Goal: Information Seeking & Learning: Find specific fact

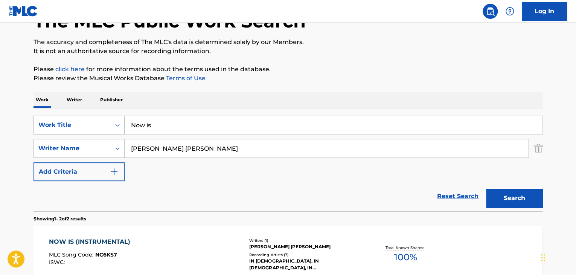
drag, startPoint x: 175, startPoint y: 118, endPoint x: 38, endPoint y: 119, distance: 137.1
click at [38, 119] on div "SearchWithCriteriab9689cfa-dbf7-40b2-9241-908e69099b95 Work Title Now is" at bounding box center [288, 125] width 509 height 19
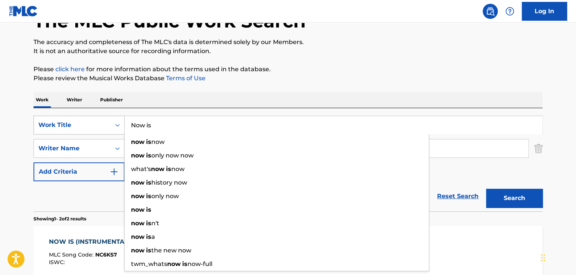
paste input "Aviva el Fuego"
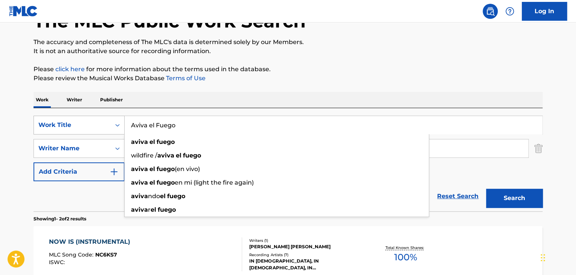
type input "Aviva el Fuego"
click at [486, 189] on button "Search" at bounding box center [514, 198] width 57 height 19
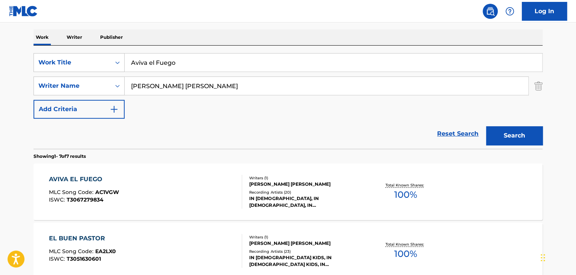
scroll to position [127, 0]
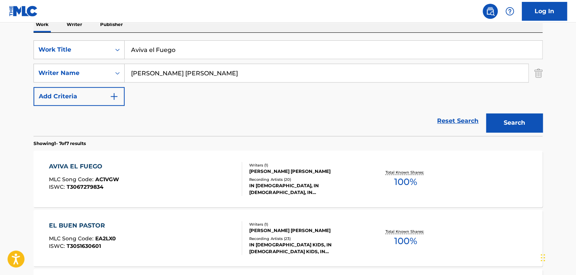
click at [208, 183] on div "AVIVA EL FUEGO MLC Song Code : AC1VGW ISWC : T3067279834" at bounding box center [146, 179] width 194 height 34
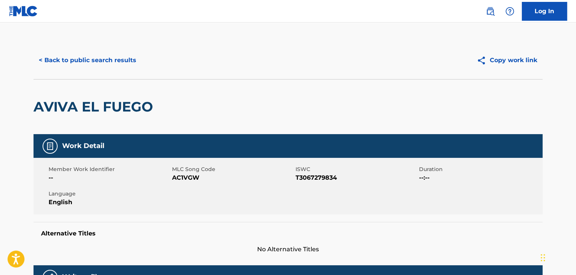
click at [187, 177] on span "AC1VGW" at bounding box center [233, 177] width 122 height 9
copy span "AC1VGW"
click at [123, 64] on button "< Back to public search results" at bounding box center [88, 60] width 108 height 19
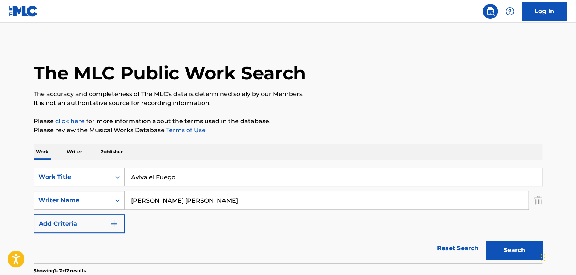
scroll to position [127, 0]
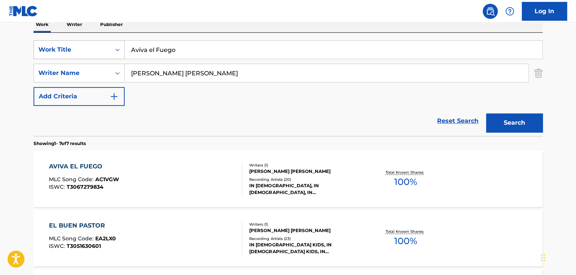
drag, startPoint x: 181, startPoint y: 54, endPoint x: 72, endPoint y: 43, distance: 109.4
click at [72, 43] on div "SearchWithCriteriab9689cfa-dbf7-40b2-9241-908e69099b95 Work Title [GEOGRAPHIC_D…" at bounding box center [288, 49] width 509 height 19
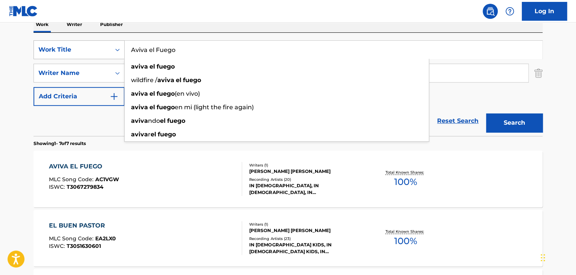
paste input "Intro Cántico Nuev"
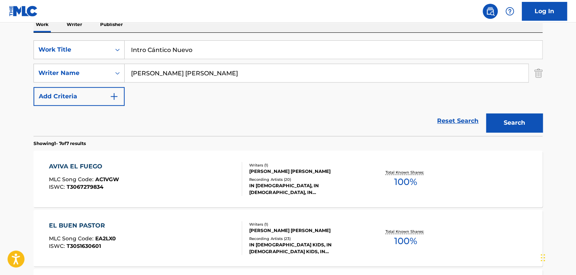
type input "Intro Cántico Nuevo"
click at [497, 118] on button "Search" at bounding box center [514, 122] width 57 height 19
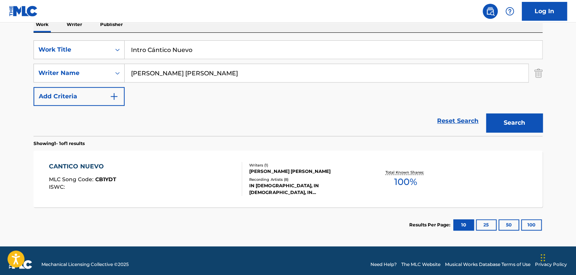
scroll to position [135, 0]
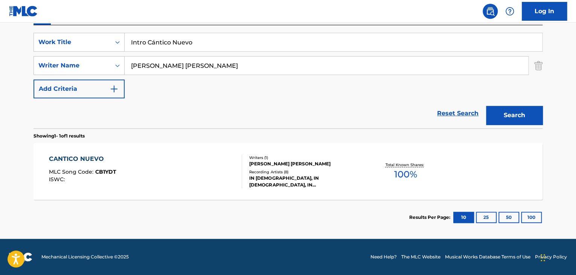
click at [126, 170] on div "CANTICO NUEVO MLC Song Code : CB1YDT ISWC :" at bounding box center [146, 171] width 194 height 34
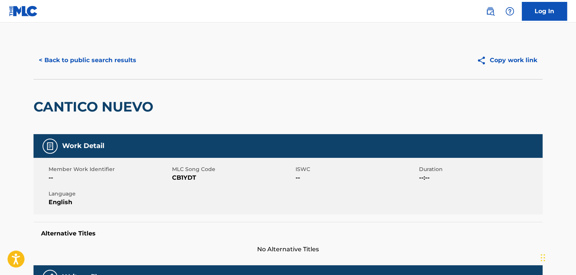
click at [184, 179] on span "CB1YDT" at bounding box center [233, 177] width 122 height 9
copy span "CB1YDT"
click at [67, 57] on button "< Back to public search results" at bounding box center [88, 60] width 108 height 19
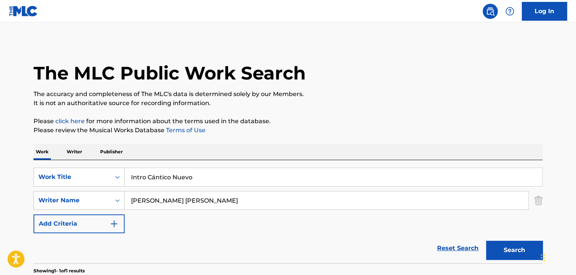
scroll to position [92, 0]
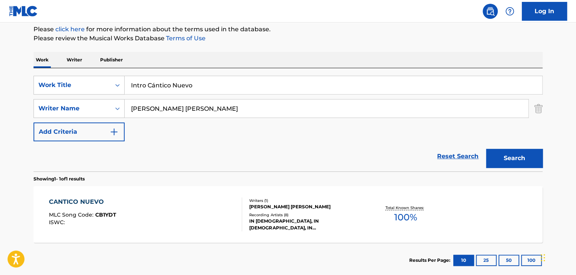
drag, startPoint x: 192, startPoint y: 80, endPoint x: 12, endPoint y: 63, distance: 180.9
click at [12, 63] on main "The MLC Public Work Search The accuracy and completeness of The MLC's data is d…" at bounding box center [288, 106] width 576 height 351
paste input "[PERSON_NAME] Es"
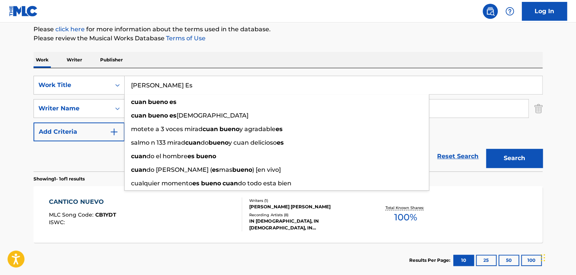
type input "[PERSON_NAME] Es"
drag, startPoint x: 522, startPoint y: 156, endPoint x: 495, endPoint y: 128, distance: 38.4
click at [522, 156] on button "Search" at bounding box center [514, 158] width 57 height 19
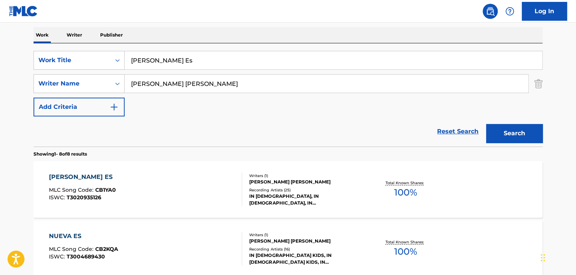
scroll to position [130, 0]
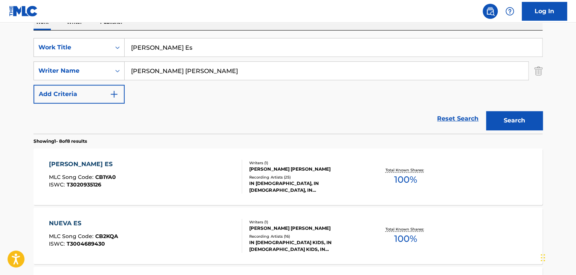
click at [181, 181] on div "[PERSON_NAME] ES MLC Song Code : CB1YA0 ISWC : T3020935126" at bounding box center [146, 177] width 194 height 34
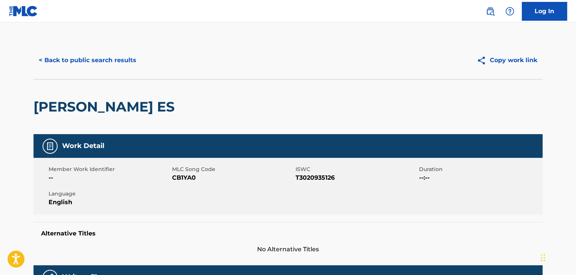
click at [188, 177] on span "CB1YA0" at bounding box center [233, 177] width 122 height 9
copy span "CB1YA0"
click at [90, 60] on button "< Back to public search results" at bounding box center [88, 60] width 108 height 19
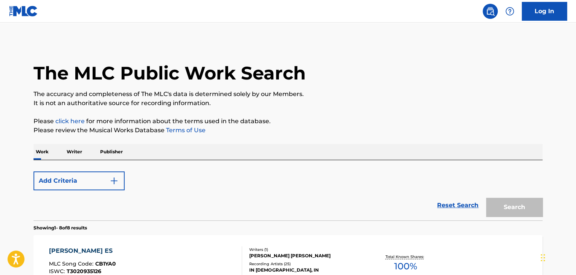
scroll to position [130, 0]
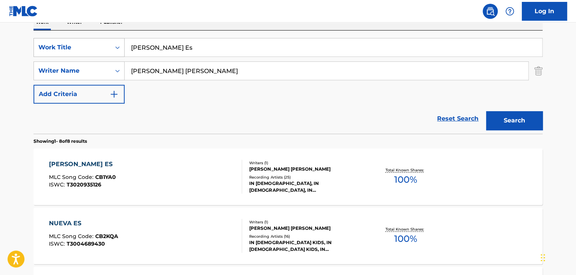
drag, startPoint x: 191, startPoint y: 52, endPoint x: 81, endPoint y: 48, distance: 109.7
click at [79, 49] on div "SearchWithCriteriab9689cfa-dbf7-40b2-9241-908e69099b95 Work Title [PERSON_NAME]…" at bounding box center [288, 47] width 509 height 19
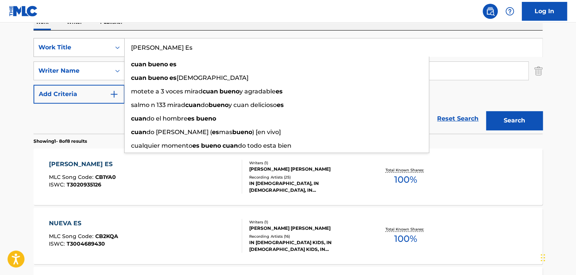
paste input "De [PERSON_NAME]"
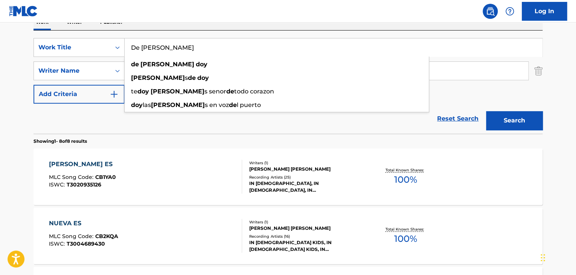
type input "De [PERSON_NAME]"
click at [490, 119] on button "Search" at bounding box center [514, 120] width 57 height 19
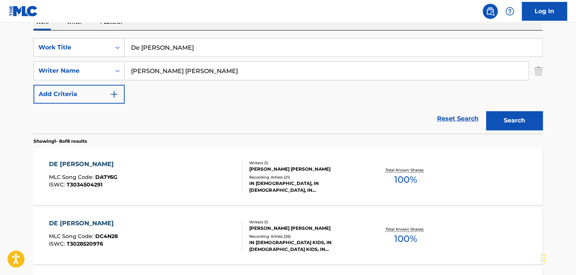
click at [161, 181] on div "DE [PERSON_NAME] MLC Song Code : DA7Y6G ISWC : T3034504291" at bounding box center [146, 177] width 194 height 34
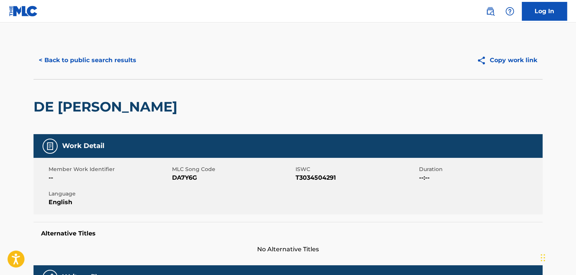
click at [183, 178] on span "DA7Y6G" at bounding box center [233, 177] width 122 height 9
copy span "DA7Y6G"
click at [92, 57] on button "< Back to public search results" at bounding box center [88, 60] width 108 height 19
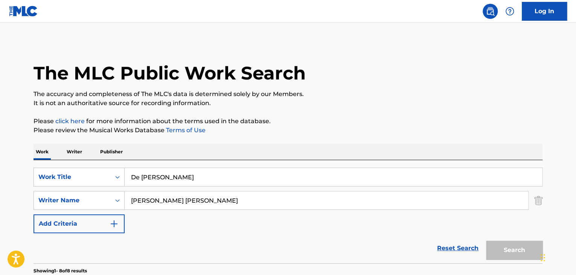
scroll to position [130, 0]
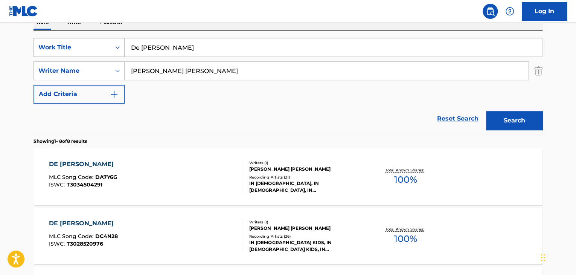
drag, startPoint x: 184, startPoint y: 43, endPoint x: 118, endPoint y: 43, distance: 66.3
click at [118, 43] on div "SearchWithCriteriab9689cfa-dbf7-40b2-9241-908e69099b95 Work Title De [PERSON_NA…" at bounding box center [288, 47] width 509 height 19
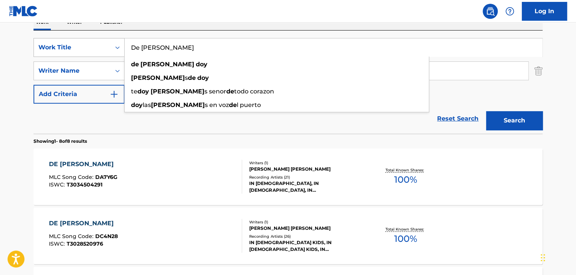
paste input "QUEREMOS CONOCERTE"
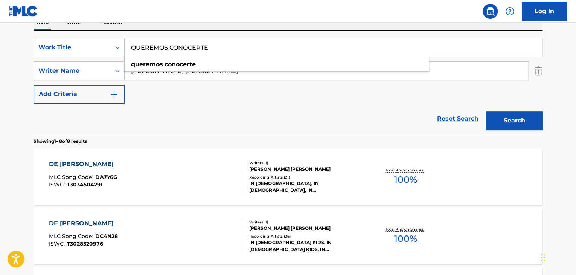
type input "QUEREMOS CONOCERTE"
click at [506, 122] on button "Search" at bounding box center [514, 120] width 57 height 19
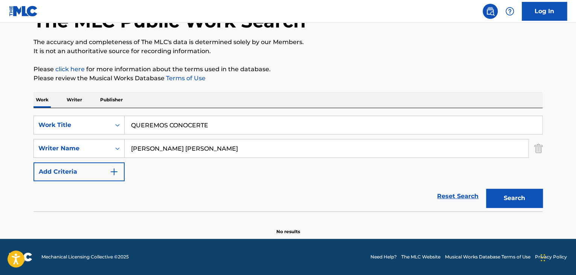
scroll to position [52, 0]
drag, startPoint x: 216, startPoint y: 150, endPoint x: 126, endPoint y: 149, distance: 90.0
click at [126, 150] on input "[PERSON_NAME] [PERSON_NAME]" at bounding box center [327, 148] width 404 height 18
drag, startPoint x: 213, startPoint y: 124, endPoint x: 116, endPoint y: 119, distance: 96.9
click at [128, 122] on input "QUEREMOS CONOCERTE" at bounding box center [334, 125] width 418 height 18
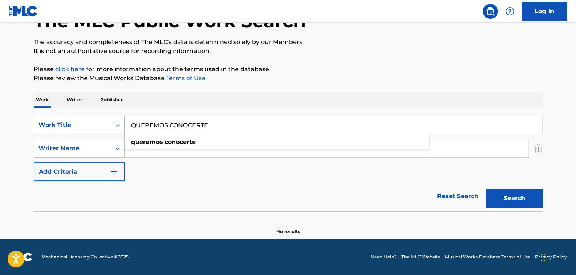
paste input "ueremos Conocerte"
type input "Queremos Conocerte"
click at [529, 199] on button "Search" at bounding box center [514, 198] width 57 height 19
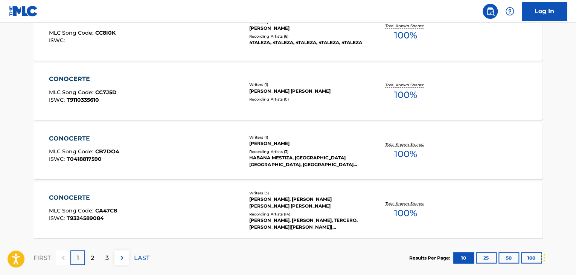
scroll to position [655, 0]
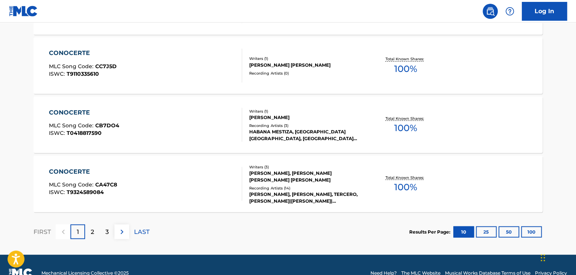
click at [92, 233] on p "2" at bounding box center [92, 231] width 3 height 9
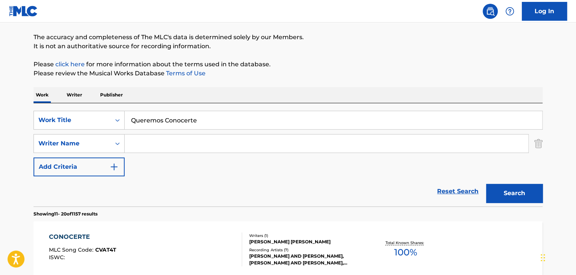
scroll to position [52, 0]
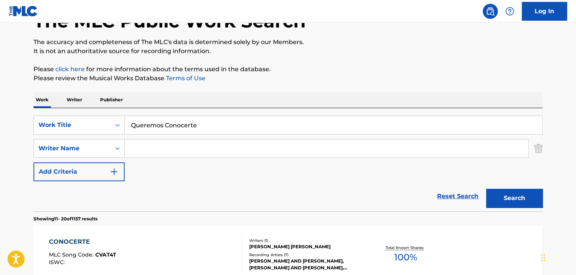
click at [186, 155] on input "Search Form" at bounding box center [327, 148] width 404 height 18
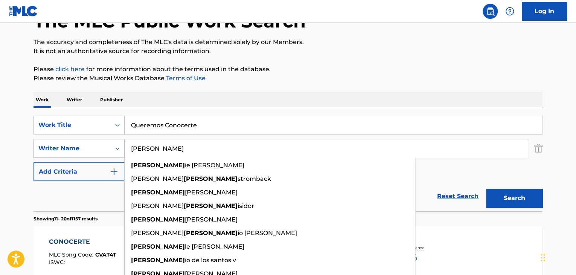
drag, startPoint x: 161, startPoint y: 147, endPoint x: 108, endPoint y: 147, distance: 53.5
click at [108, 147] on div "SearchWithCriteria31d52ad0-50ba-4c8d-b159-5039e7b79af2 Writer Name [PERSON_NAME…" at bounding box center [288, 148] width 509 height 19
paste input "[PERSON_NAME] [PERSON_NAME]"
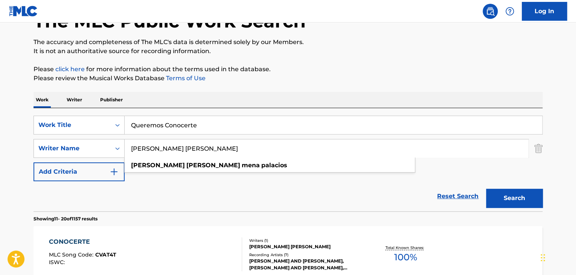
type input "[PERSON_NAME] [PERSON_NAME]"
click at [523, 198] on button "Search" at bounding box center [514, 198] width 57 height 19
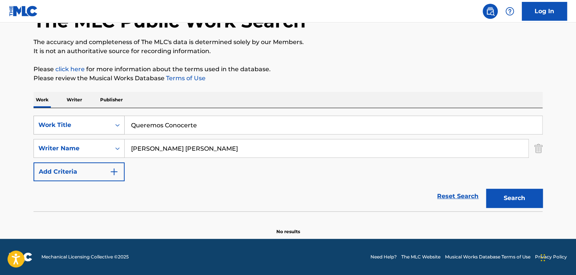
drag, startPoint x: 204, startPoint y: 124, endPoint x: 95, endPoint y: 126, distance: 108.9
click at [95, 126] on div "SearchWithCriteriab9689cfa-dbf7-40b2-9241-908e69099b95 Work Title Queremos Cono…" at bounding box center [288, 125] width 509 height 19
paste input "NADA NOS PODRA SEPARAR"
type input "NADA NOS PODRA SEPARAR"
click at [516, 198] on button "Search" at bounding box center [514, 198] width 57 height 19
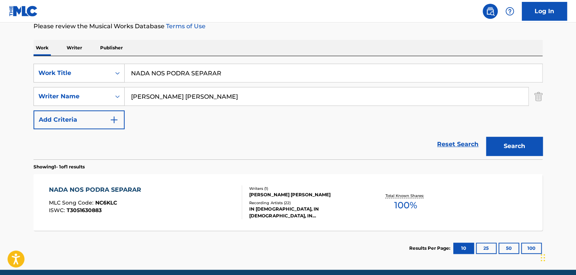
scroll to position [135, 0]
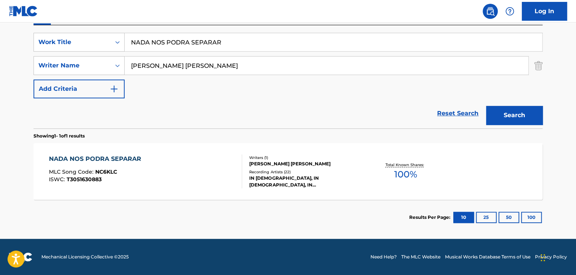
click at [217, 172] on div "NADA NOS PODRA SEPARAR MLC Song Code : NC6KLC ISWC : T3051630883" at bounding box center [146, 171] width 194 height 34
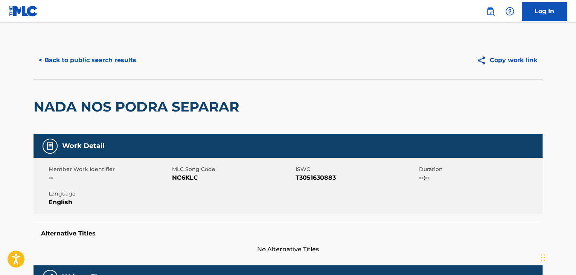
click at [188, 177] on span "NC6KLC" at bounding box center [233, 177] width 122 height 9
copy span "NC6KLC"
click at [88, 64] on button "< Back to public search results" at bounding box center [88, 60] width 108 height 19
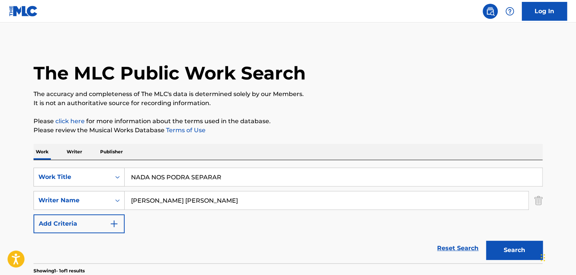
scroll to position [92, 0]
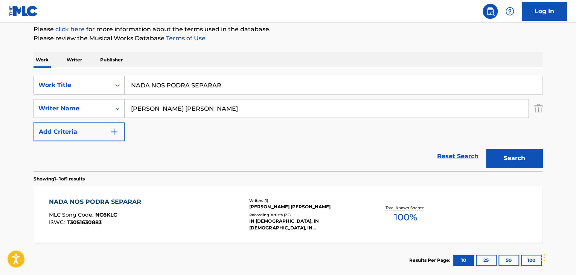
drag, startPoint x: 233, startPoint y: 84, endPoint x: 39, endPoint y: 98, distance: 194.6
click at [36, 98] on div "SearchWithCriteriab9689cfa-dbf7-40b2-9241-908e69099b95 Work Title NADA NOS PODR…" at bounding box center [288, 109] width 509 height 66
paste input "En Completa Paz"
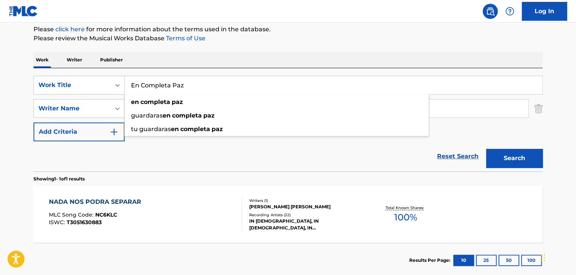
type input "En Completa Paz"
click at [530, 154] on button "Search" at bounding box center [514, 158] width 57 height 19
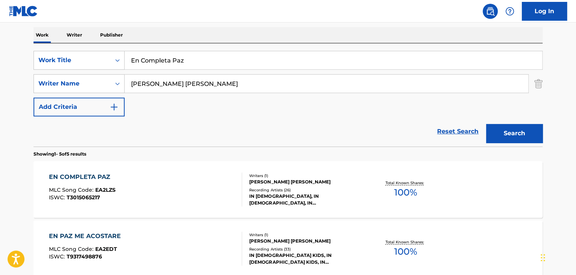
scroll to position [130, 0]
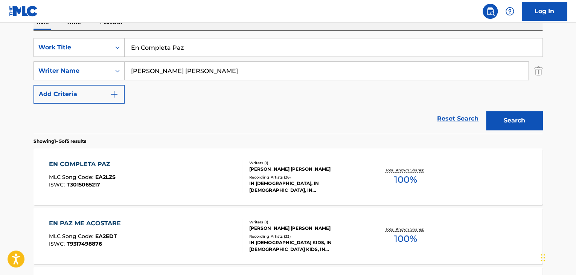
click at [170, 172] on div "EN COMPLETA PAZ MLC Song Code : EA2LZS ISWC : T3015065217" at bounding box center [146, 177] width 194 height 34
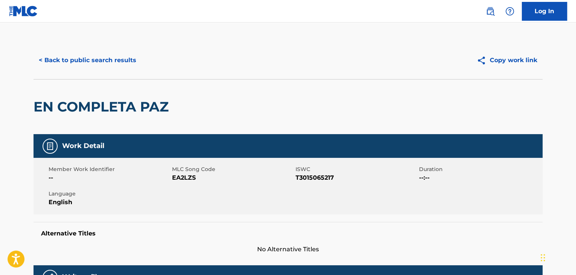
click at [176, 178] on span "EA2LZS" at bounding box center [233, 177] width 122 height 9
copy span "EA2LZS"
click at [75, 64] on button "< Back to public search results" at bounding box center [88, 60] width 108 height 19
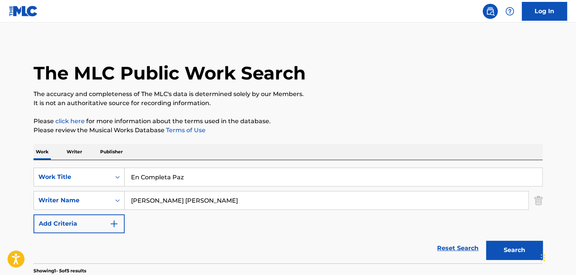
scroll to position [130, 0]
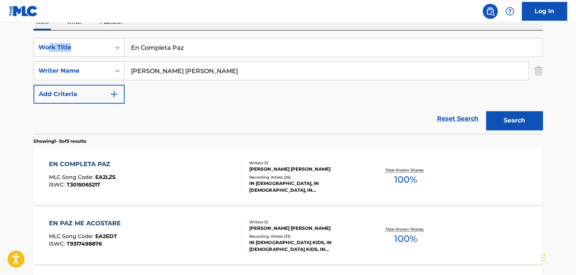
drag, startPoint x: 191, startPoint y: 38, endPoint x: 49, endPoint y: 37, distance: 142.0
click at [49, 37] on div "SearchWithCriteriab9689cfa-dbf7-40b2-9241-908e69099b95 Work Title En Completa P…" at bounding box center [288, 82] width 509 height 103
drag, startPoint x: 175, startPoint y: 50, endPoint x: 88, endPoint y: 50, distance: 87.0
click at [88, 50] on div "SearchWithCriteriab9689cfa-dbf7-40b2-9241-908e69099b95 Work Title En Completa P…" at bounding box center [288, 47] width 509 height 19
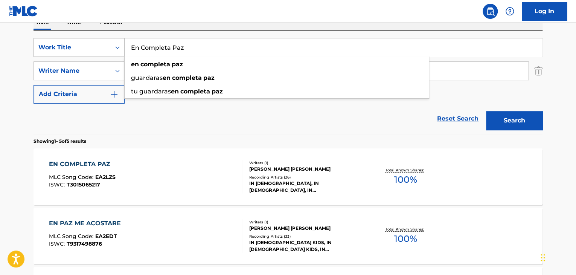
drag, startPoint x: 183, startPoint y: 46, endPoint x: 64, endPoint y: 42, distance: 118.4
click at [64, 42] on div "SearchWithCriteriab9689cfa-dbf7-40b2-9241-908e69099b95 Work Title En Completa P…" at bounding box center [288, 47] width 509 height 19
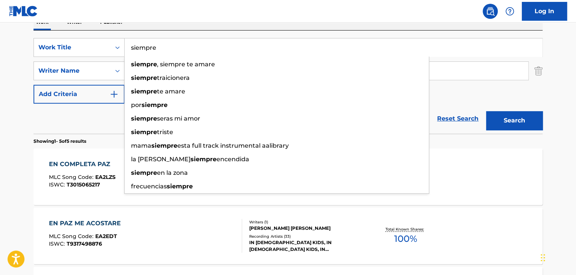
type input "siempre"
click at [509, 118] on button "Search" at bounding box center [514, 120] width 57 height 19
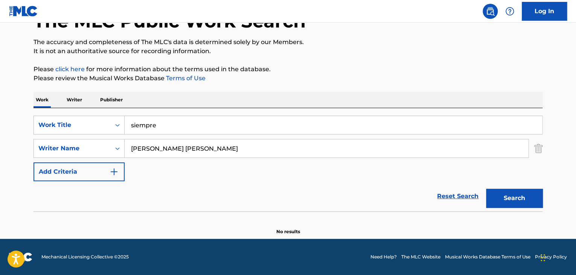
scroll to position [52, 0]
click at [515, 193] on button "Search" at bounding box center [514, 198] width 57 height 19
drag, startPoint x: 228, startPoint y: 151, endPoint x: 89, endPoint y: 158, distance: 139.2
click at [89, 158] on div "SearchWithCriteriab9689cfa-dbf7-40b2-9241-908e69099b95 Work Title siempre Searc…" at bounding box center [288, 149] width 509 height 66
click at [493, 196] on button "Search" at bounding box center [514, 198] width 57 height 19
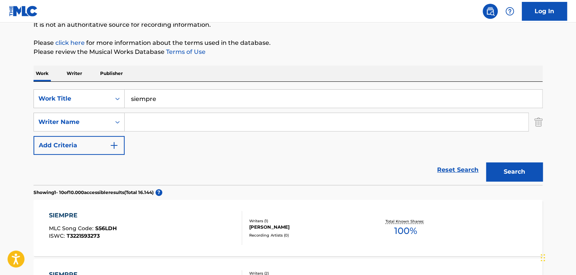
scroll to position [30, 0]
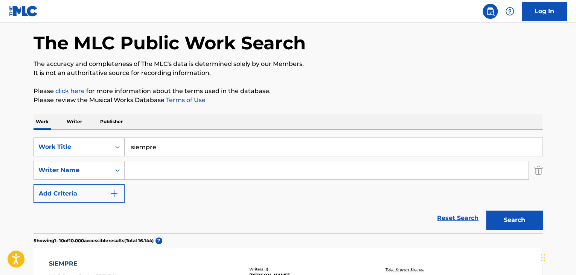
click at [96, 140] on div "SearchWithCriteriab9689cfa-dbf7-40b2-9241-908e69099b95 Work Title siempre" at bounding box center [288, 147] width 509 height 19
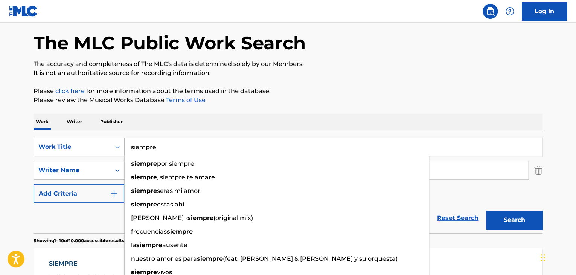
paste input "Aviva el Fuego"
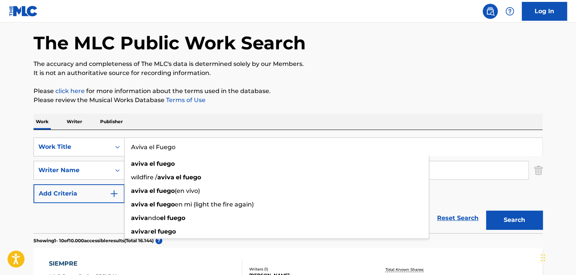
type input "Aviva el Fuego"
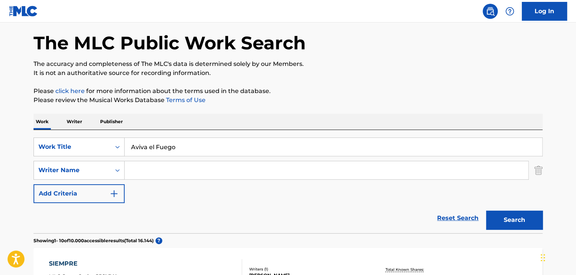
click at [509, 213] on button "Search" at bounding box center [514, 220] width 57 height 19
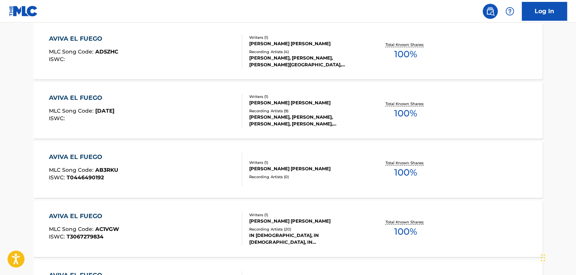
scroll to position [332, 0]
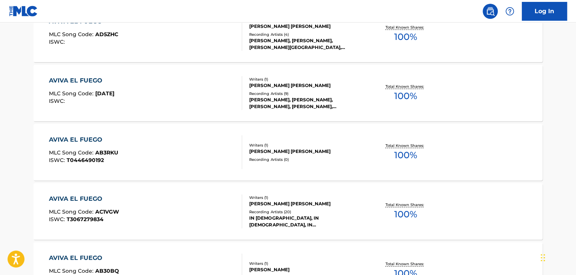
click at [298, 199] on div "Writers ( 1 )" at bounding box center [306, 198] width 114 height 6
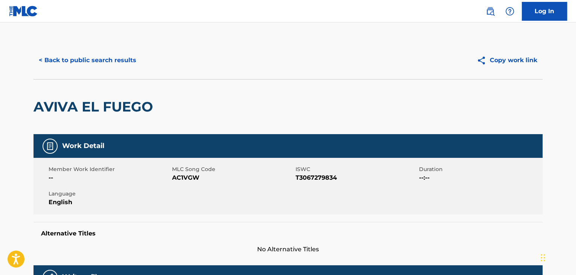
click at [186, 180] on span "AC1VGW" at bounding box center [233, 177] width 122 height 9
copy span "AC1VGW"
click at [95, 58] on button "< Back to public search results" at bounding box center [88, 60] width 108 height 19
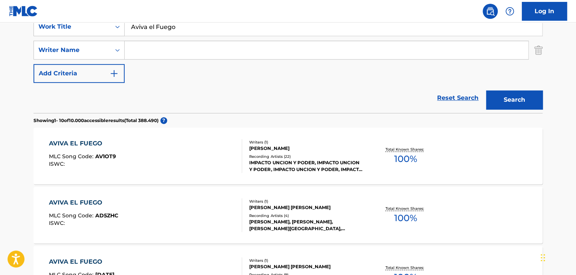
scroll to position [111, 0]
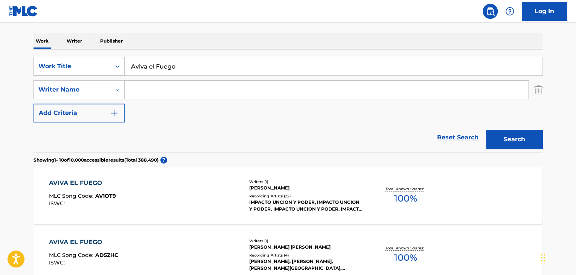
drag, startPoint x: 181, startPoint y: 67, endPoint x: 77, endPoint y: 48, distance: 105.4
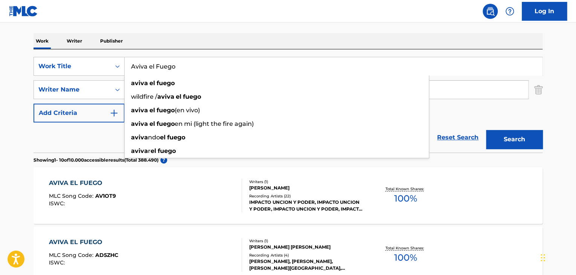
paste input "Te He Vist"
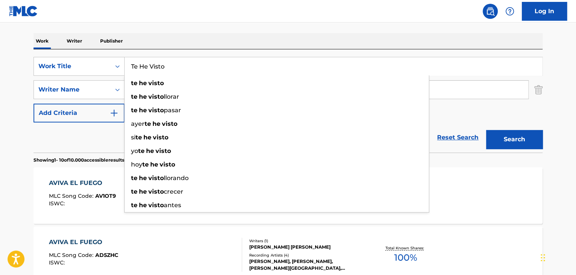
type input "Te He Visto"
click at [535, 141] on button "Search" at bounding box center [514, 139] width 57 height 19
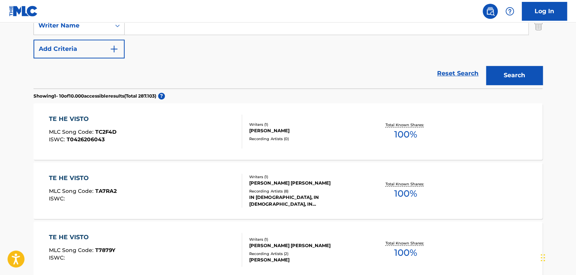
scroll to position [186, 0]
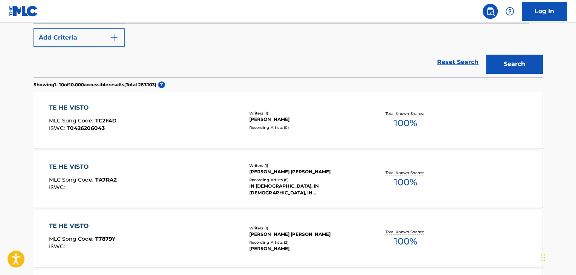
click at [177, 177] on div "TE HE VISTO MLC Song Code : TA7RA2 ISWC :" at bounding box center [146, 179] width 194 height 34
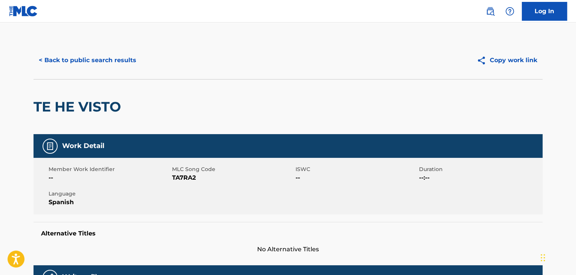
click at [181, 179] on span "TA7RA2" at bounding box center [233, 177] width 122 height 9
copy span "TA7RA2"
click at [57, 61] on button "< Back to public search results" at bounding box center [88, 60] width 108 height 19
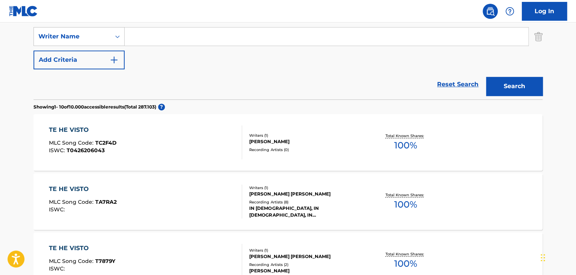
scroll to position [116, 0]
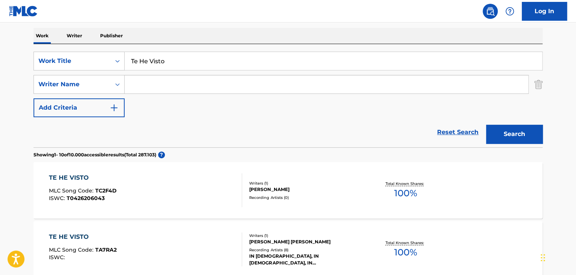
drag, startPoint x: 172, startPoint y: 61, endPoint x: 78, endPoint y: 39, distance: 95.9
paste input "Habitante de Tu Presencia"
type input "Habitante de Tu Presencia"
click at [514, 128] on button "Search" at bounding box center [514, 134] width 57 height 19
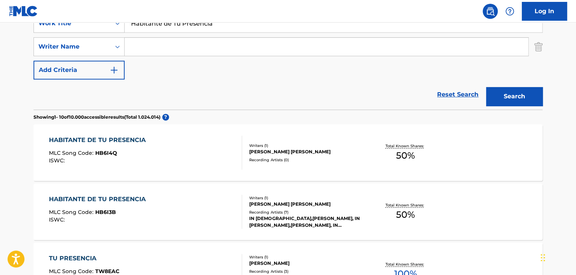
scroll to position [191, 0]
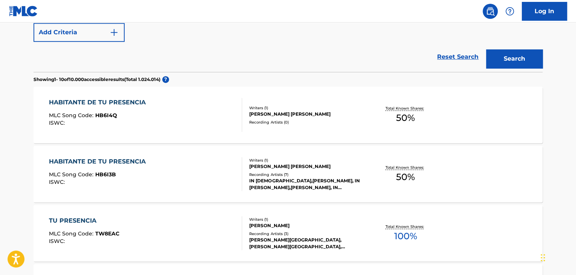
click at [178, 173] on div "HABITANTE DE TU PRESENCIA MLC Song Code : HB6I3B ISWC :" at bounding box center [146, 174] width 194 height 34
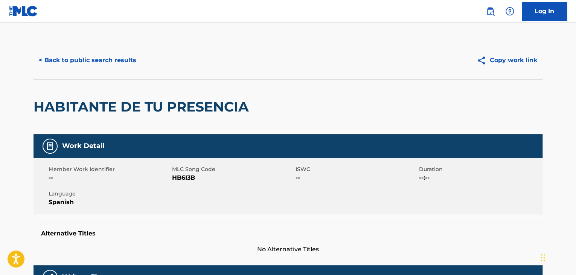
click at [186, 174] on span "HB6I3B" at bounding box center [233, 177] width 122 height 9
copy span "HB6I3B"
click at [108, 59] on button "< Back to public search results" at bounding box center [88, 60] width 108 height 19
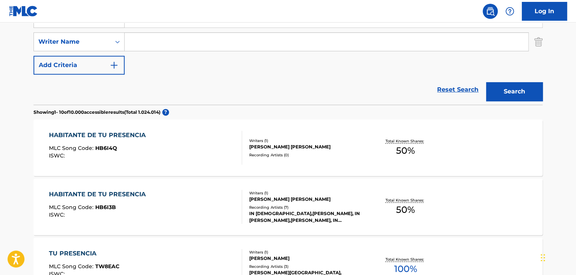
scroll to position [46, 0]
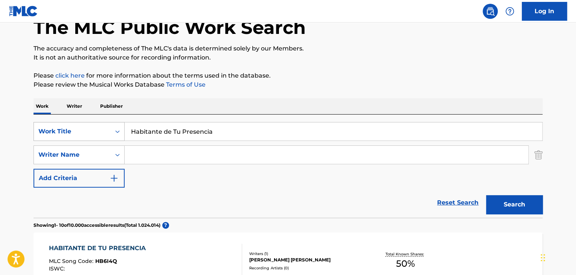
drag, startPoint x: 209, startPoint y: 133, endPoint x: 53, endPoint y: 125, distance: 156.9
click at [54, 125] on div "SearchWithCriteriab9689cfa-dbf7-40b2-9241-908e69099b95 Work Title Habitante de …" at bounding box center [288, 131] width 509 height 19
type input "a"
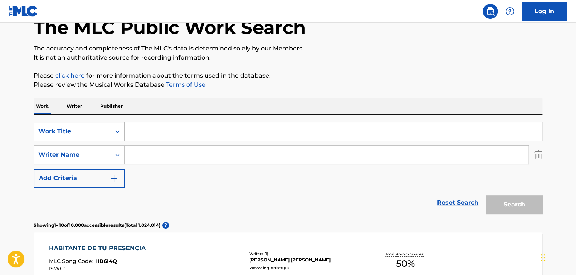
paste input "The Blessing (Instrumental)"
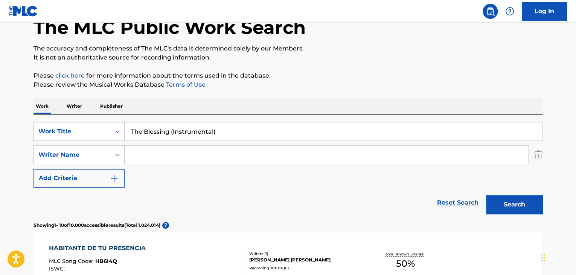
type input "The Blessing (Instrumental)"
click at [512, 207] on button "Search" at bounding box center [514, 204] width 57 height 19
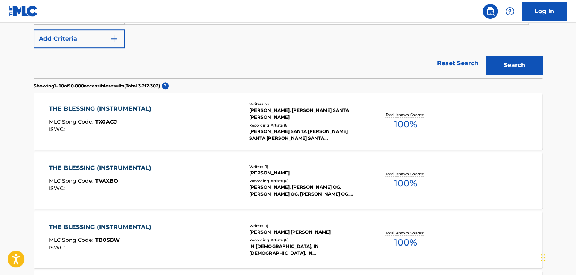
scroll to position [196, 0]
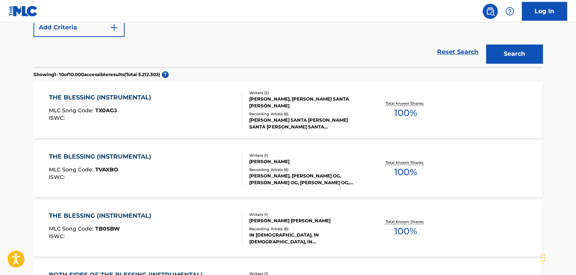
click at [161, 231] on div "THE BLESSING (INSTRUMENTAL) MLC Song Code : TB0SBW ISWC :" at bounding box center [146, 228] width 194 height 34
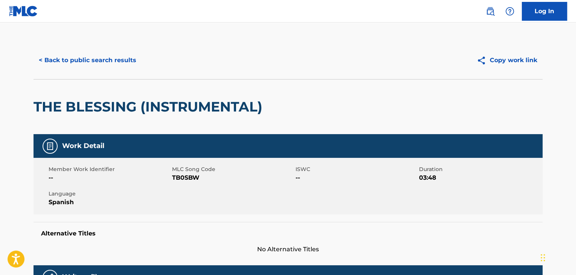
click at [192, 178] on span "TB0SBW" at bounding box center [233, 177] width 122 height 9
copy span "TB0SBW"
click at [121, 59] on button "< Back to public search results" at bounding box center [88, 60] width 108 height 19
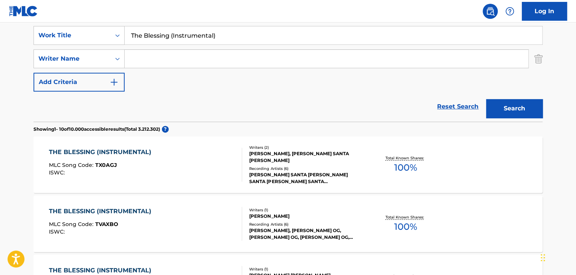
scroll to position [89, 0]
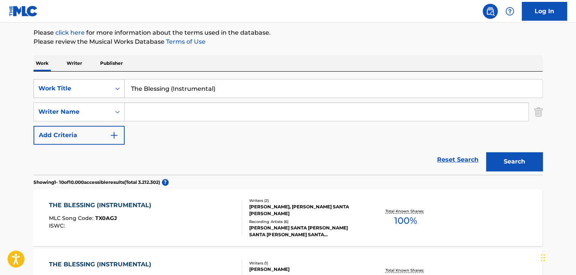
drag, startPoint x: 218, startPoint y: 86, endPoint x: 117, endPoint y: 83, distance: 101.7
click at [117, 83] on div "SearchWithCriteriab9689cfa-dbf7-40b2-9241-908e69099b95 Work Title The Blessing …" at bounding box center [288, 88] width 509 height 19
paste input "It is finished"
type input "It is finished (Instrumental)"
click at [505, 156] on button "Search" at bounding box center [514, 161] width 57 height 19
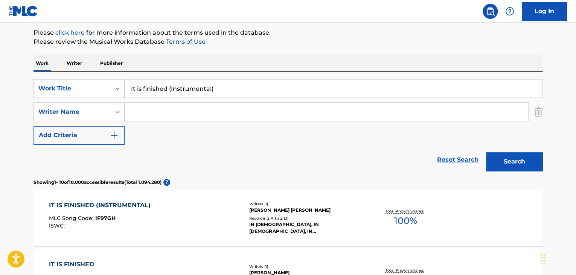
click at [146, 226] on div "ISWC :" at bounding box center [101, 226] width 105 height 6
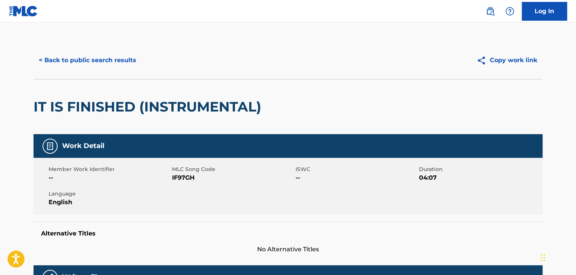
click at [181, 175] on span "IF97GH" at bounding box center [233, 177] width 122 height 9
click at [127, 55] on button "< Back to public search results" at bounding box center [88, 60] width 108 height 19
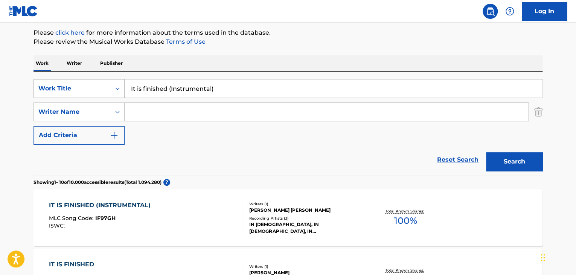
click at [70, 88] on div "SearchWithCriteriab9689cfa-dbf7-40b2-9241-908e69099b95 Work Title It is finishe…" at bounding box center [288, 88] width 509 height 19
paste input "Submerged in your Presence"
type input "Submerged in your Presence (Instrumental)"
click at [501, 159] on button "Search" at bounding box center [514, 161] width 57 height 19
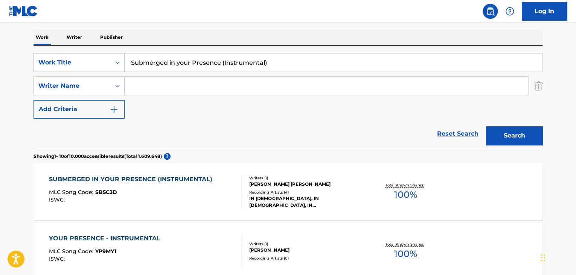
scroll to position [126, 0]
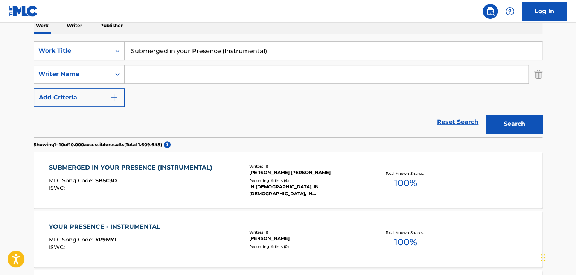
click at [204, 169] on div "SUBMERGED IN YOUR PRESENCE (INSTRUMENTAL)" at bounding box center [132, 167] width 167 height 9
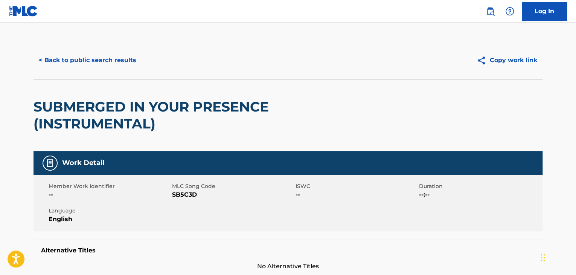
click at [185, 194] on span "SB5C3D" at bounding box center [233, 194] width 122 height 9
click at [96, 64] on button "< Back to public search results" at bounding box center [88, 60] width 108 height 19
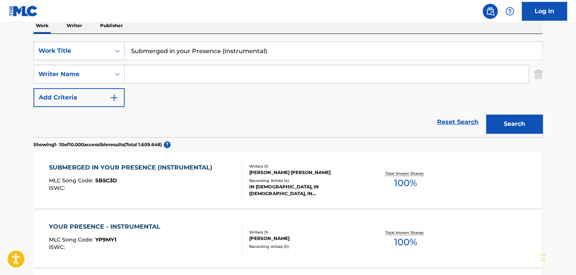
drag, startPoint x: 266, startPoint y: 52, endPoint x: 54, endPoint y: 56, distance: 211.8
click at [54, 56] on div "SearchWithCriteriab9689cfa-dbf7-40b2-9241-908e69099b95 Work Title Submerged in …" at bounding box center [288, 50] width 509 height 19
paste input "Beyond"
type input "Beyond (Instrumental)"
click at [487, 118] on button "Search" at bounding box center [514, 124] width 57 height 19
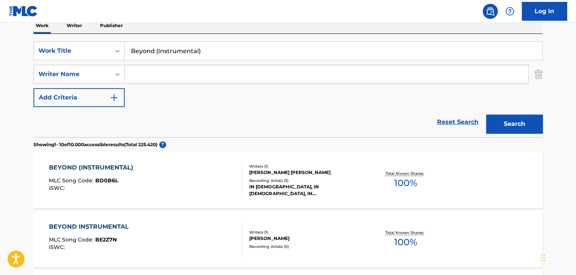
click at [173, 185] on div "BEYOND (INSTRUMENTAL) MLC Song Code : BD0B6L ISWC :" at bounding box center [146, 180] width 194 height 34
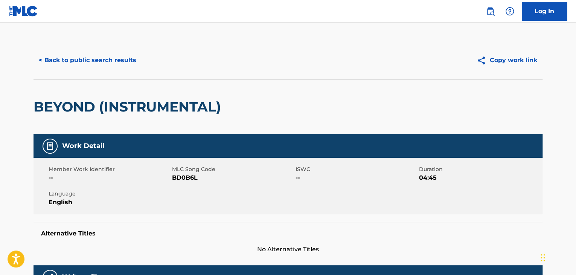
click at [188, 177] on span "BD0B6L" at bounding box center [233, 177] width 122 height 9
click at [108, 58] on button "< Back to public search results" at bounding box center [88, 60] width 108 height 19
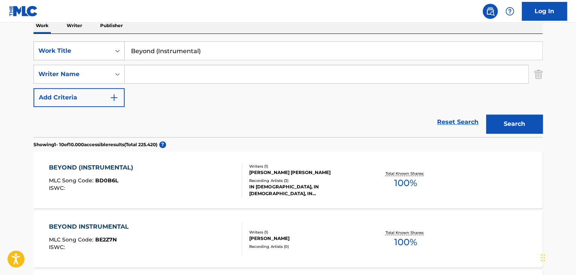
drag, startPoint x: 206, startPoint y: 49, endPoint x: 121, endPoint y: 44, distance: 85.3
click at [121, 44] on div "SearchWithCriteriab9689cfa-dbf7-40b2-9241-908e69099b95 Work Title Beyond (Instr…" at bounding box center [288, 50] width 509 height 19
paste input "SOY UNA OVEJITA"
type input "SOY UNA OVEJITA"
drag, startPoint x: 512, startPoint y: 121, endPoint x: 500, endPoint y: 112, distance: 15.1
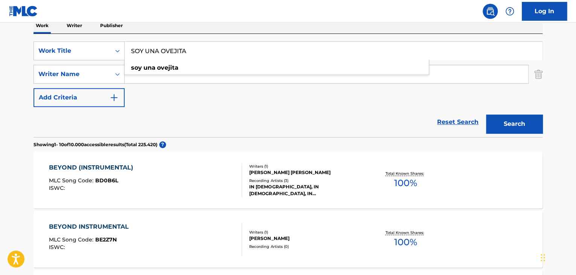
click at [513, 121] on button "Search" at bounding box center [514, 124] width 57 height 19
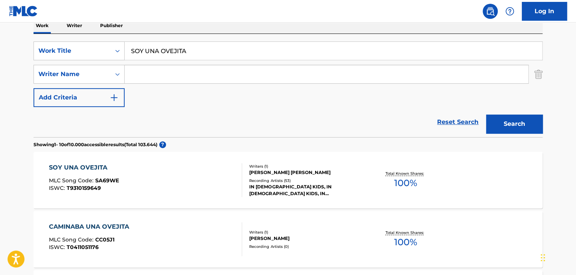
click at [131, 188] on div "SOY UNA OVEJITA MLC Song Code : SA69WE ISWC : T9310159649" at bounding box center [146, 180] width 194 height 34
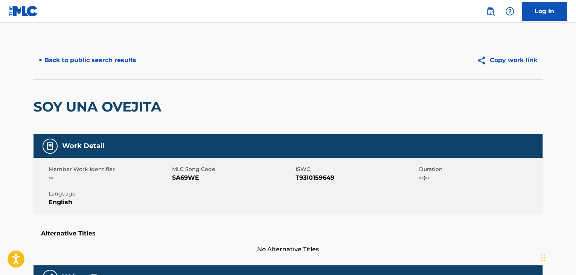
click at [179, 176] on span "SA69WE" at bounding box center [233, 177] width 122 height 9
click at [83, 59] on button "< Back to public search results" at bounding box center [88, 60] width 108 height 19
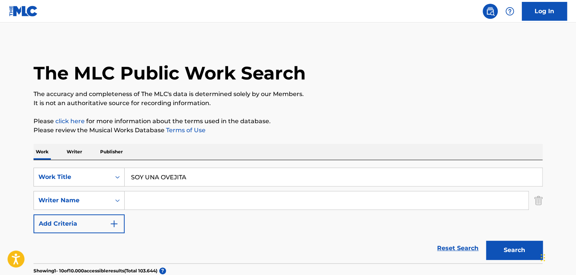
scroll to position [126, 0]
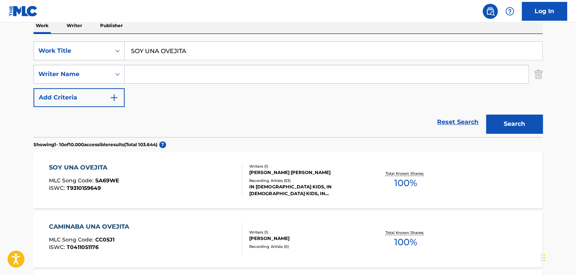
drag, startPoint x: 179, startPoint y: 50, endPoint x: 67, endPoint y: 61, distance: 112.8
click at [67, 61] on div "SearchWithCriteriab9689cfa-dbf7-40b2-9241-908e69099b95 Work Title SOY UNA OVEJI…" at bounding box center [288, 74] width 509 height 66
type input "T"
paste input "EN PAZ ME ACOSTARE"
type input "EN PAZ ME ACOSTARE"
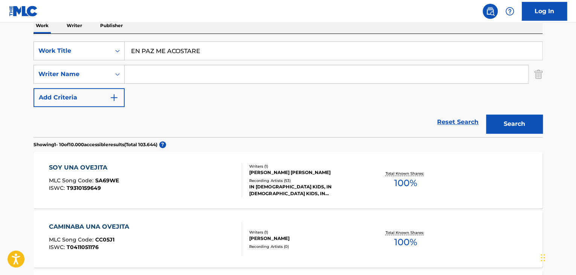
click at [504, 125] on button "Search" at bounding box center [514, 124] width 57 height 19
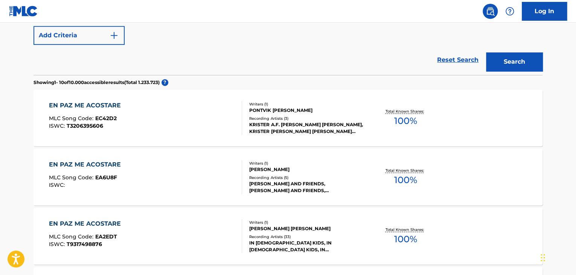
scroll to position [202, 0]
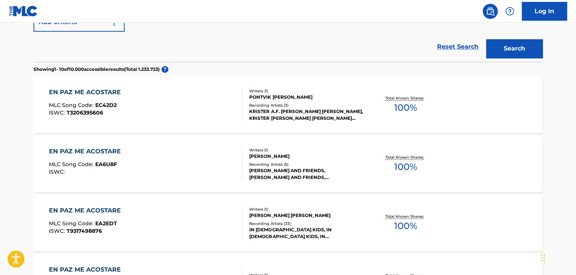
click at [221, 208] on div "EN PAZ ME ACOSTARE MLC Song Code : EA2EDT ISWC : T9317498876" at bounding box center [146, 223] width 194 height 34
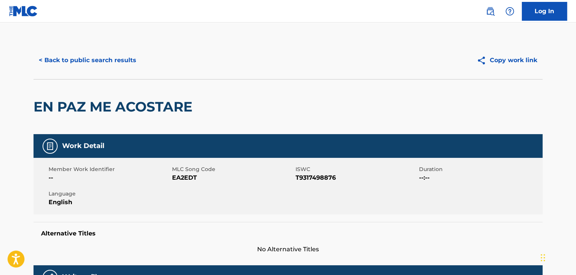
click at [181, 177] on span "EA2EDT" at bounding box center [233, 177] width 122 height 9
drag, startPoint x: 181, startPoint y: 177, endPoint x: 175, endPoint y: 177, distance: 6.4
click at [179, 177] on span "EA2EDT" at bounding box center [233, 177] width 122 height 9
click at [98, 50] on div "< Back to public search results Copy work link" at bounding box center [288, 60] width 509 height 38
click at [96, 58] on button "< Back to public search results" at bounding box center [88, 60] width 108 height 19
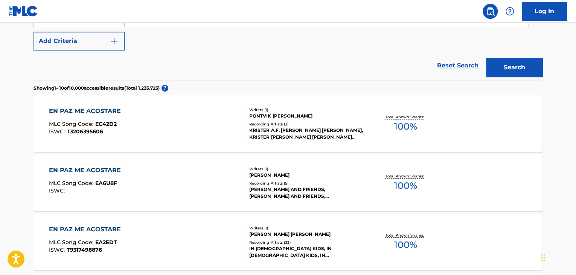
scroll to position [131, 0]
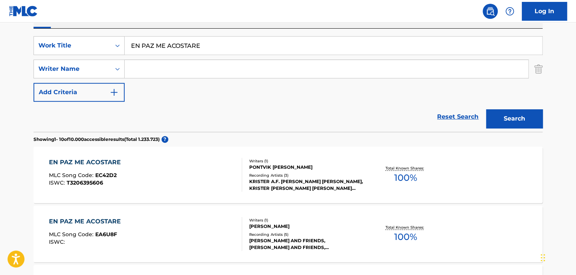
drag, startPoint x: 200, startPoint y: 47, endPoint x: 0, endPoint y: -6, distance: 207.1
click at [0, 0] on html "Accessibility Screen-Reader Guide, Feedback, and Issue Reporting | New window L…" at bounding box center [288, 6] width 576 height 275
paste input "Antes"
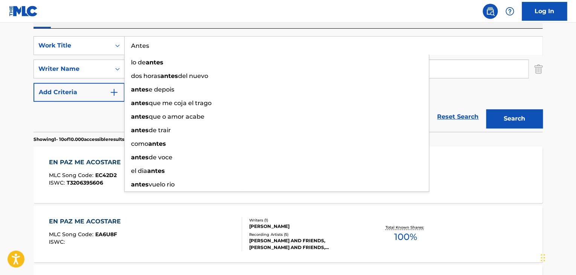
type input "Antes"
click at [517, 117] on button "Search" at bounding box center [514, 118] width 57 height 19
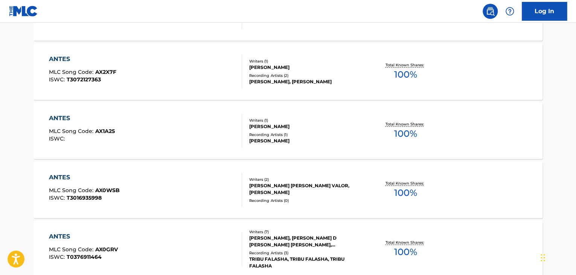
scroll to position [68, 0]
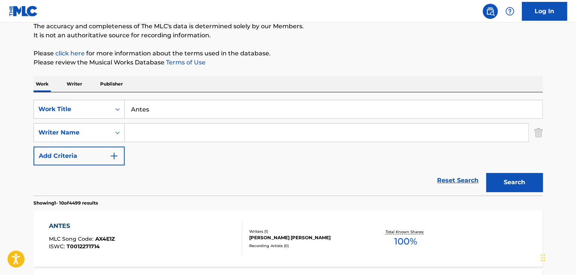
click at [143, 125] on input "Search Form" at bounding box center [327, 133] width 404 height 18
paste input "[PERSON_NAME] [PERSON_NAME]"
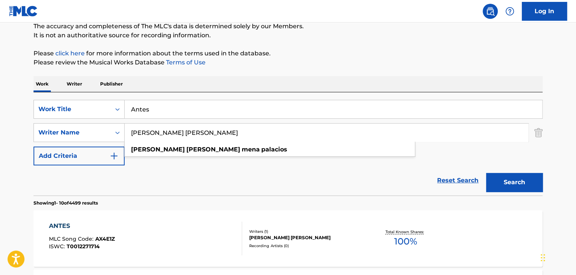
type input "[PERSON_NAME] [PERSON_NAME]"
drag, startPoint x: 515, startPoint y: 184, endPoint x: 513, endPoint y: 179, distance: 5.9
click at [515, 182] on button "Search" at bounding box center [514, 182] width 57 height 19
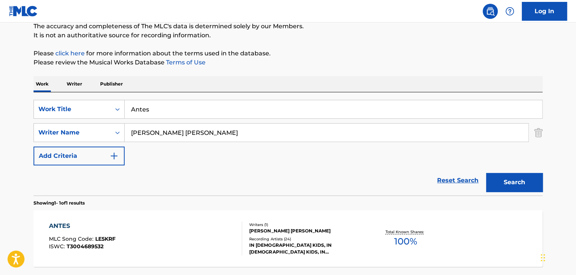
click at [121, 234] on div "ANTES MLC Song Code : LE5KRF ISWC : T3004689532" at bounding box center [146, 239] width 194 height 34
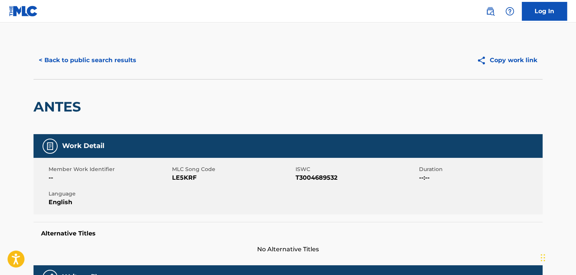
click at [181, 178] on span "LE5KRF" at bounding box center [233, 177] width 122 height 9
click at [126, 56] on button "< Back to public search results" at bounding box center [88, 60] width 108 height 19
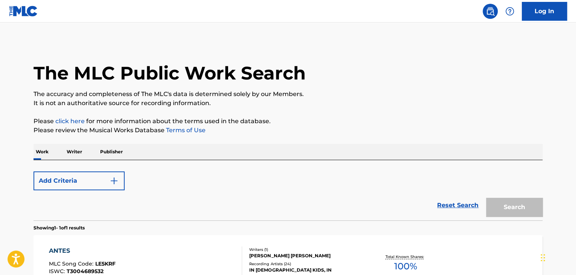
scroll to position [68, 0]
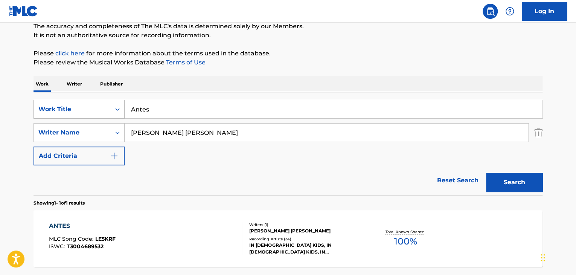
drag, startPoint x: 152, startPoint y: 106, endPoint x: 73, endPoint y: 105, distance: 78.7
click at [77, 105] on div "SearchWithCriteriab9689cfa-dbf7-40b2-9241-908e69099b95 Work Title Antes" at bounding box center [288, 109] width 509 height 19
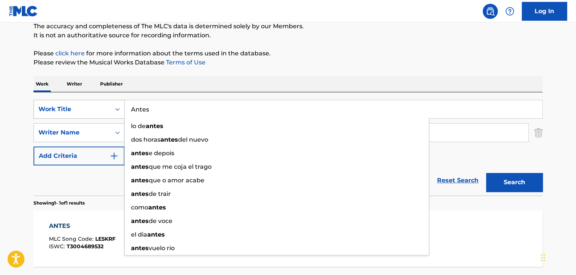
paste input "Soy Una Ovejita"
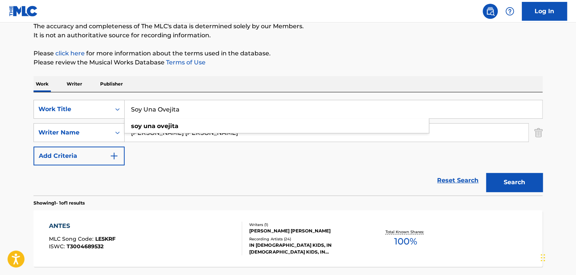
type input "Soy Una Ovejita"
click at [515, 174] on button "Search" at bounding box center [514, 182] width 57 height 19
click at [127, 231] on div "SOY UNA OVEJITA MLC Song Code : SA69WE ISWC : T9310159649" at bounding box center [146, 239] width 194 height 34
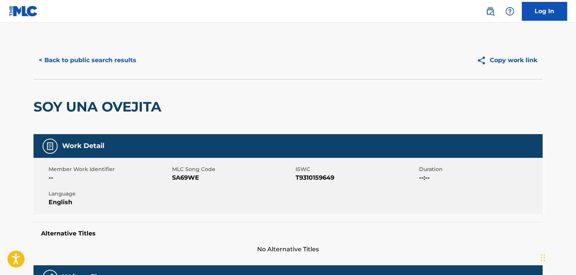
click at [183, 174] on span "SA69WE" at bounding box center [233, 177] width 122 height 9
click at [122, 63] on button "< Back to public search results" at bounding box center [88, 60] width 108 height 19
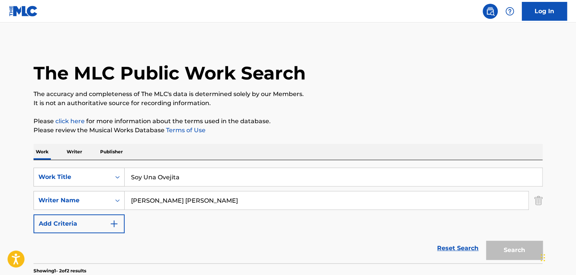
scroll to position [68, 0]
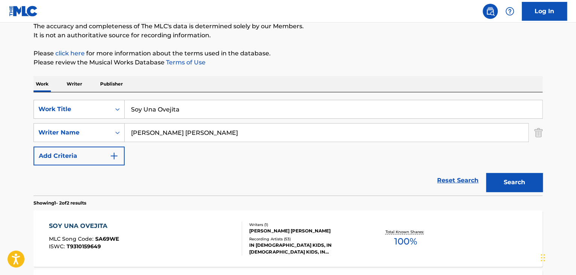
drag, startPoint x: 184, startPoint y: 109, endPoint x: 9, endPoint y: 73, distance: 178.5
click at [27, 78] on div "The MLC Public Work Search The accuracy and completeness of The MLC's data is d…" at bounding box center [287, 168] width 527 height 388
paste input "Nueva Es"
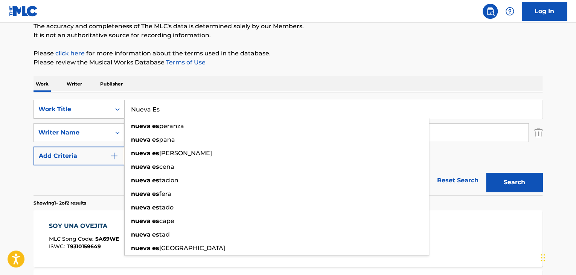
type input "Nueva Es"
click at [518, 178] on button "Search" at bounding box center [514, 182] width 57 height 19
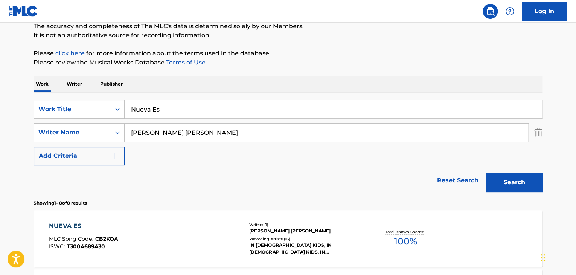
click at [165, 229] on div "NUEVA ES MLC Song Code : CB2KQA ISWC : T3004689430" at bounding box center [146, 239] width 194 height 34
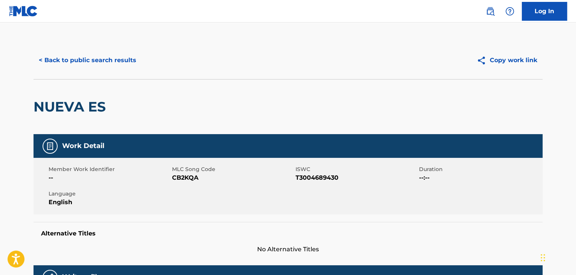
click at [187, 175] on span "CB2KQA" at bounding box center [233, 177] width 122 height 9
click at [68, 52] on button "< Back to public search results" at bounding box center [88, 60] width 108 height 19
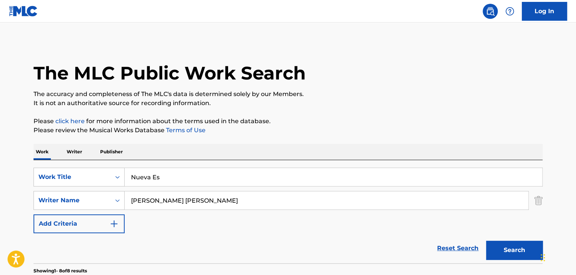
scroll to position [68, 0]
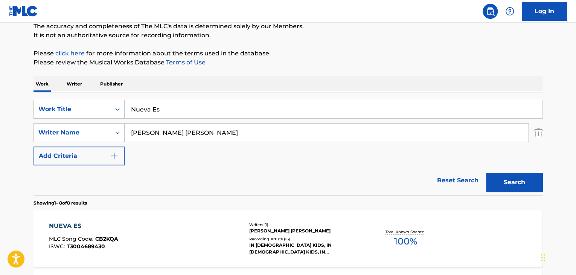
drag, startPoint x: 164, startPoint y: 107, endPoint x: 98, endPoint y: 95, distance: 67.8
click at [99, 95] on div "SearchWithCriteriab9689cfa-dbf7-40b2-9241-908e69099b95 Work Title Nueva Es Sear…" at bounding box center [288, 143] width 509 height 103
paste input "PARA TI"
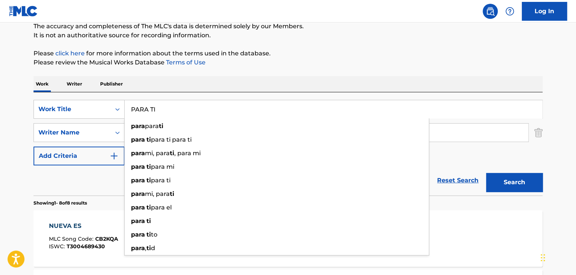
type input "PARA TI"
click at [512, 178] on button "Search" at bounding box center [514, 182] width 57 height 19
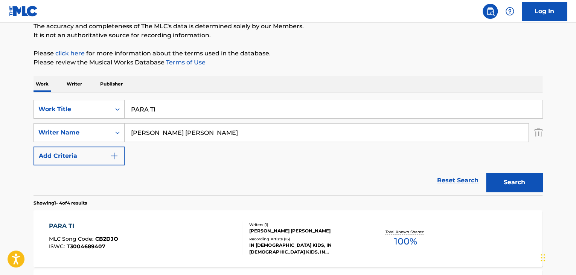
click at [202, 235] on div "PARA TI MLC Song Code : CB2DJO ISWC : T3004689407" at bounding box center [146, 239] width 194 height 34
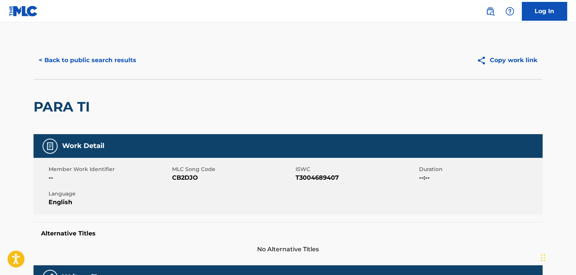
click at [180, 178] on span "CB2DJO" at bounding box center [233, 177] width 122 height 9
click at [96, 65] on button "< Back to public search results" at bounding box center [88, 60] width 108 height 19
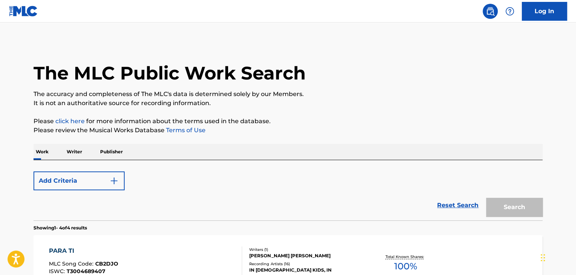
scroll to position [68, 0]
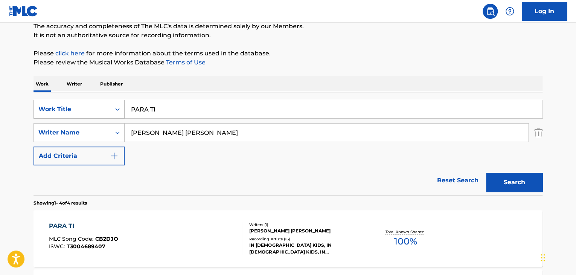
drag, startPoint x: 167, startPoint y: 111, endPoint x: 110, endPoint y: 100, distance: 57.9
click at [112, 100] on div "SearchWithCriteriab9689cfa-dbf7-40b2-9241-908e69099b95 Work Title PARA TI" at bounding box center [288, 109] width 509 height 19
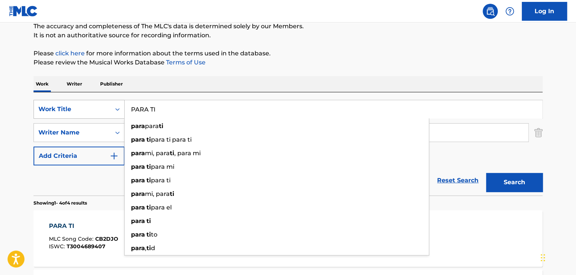
paste input "En Paz Me Acostaré"
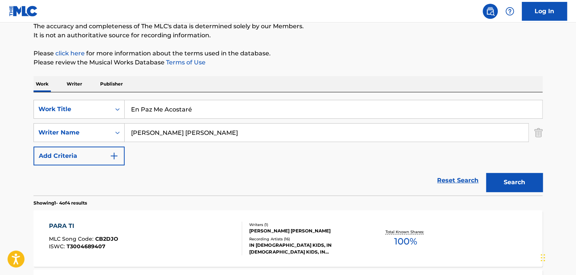
type input "En Paz Me Acostaré"
click at [500, 176] on button "Search" at bounding box center [514, 182] width 57 height 19
click at [146, 237] on div "EN PAZ ME ACOSTARE MLC Song Code : EA2EDT ISWC : T9317498876" at bounding box center [146, 239] width 194 height 34
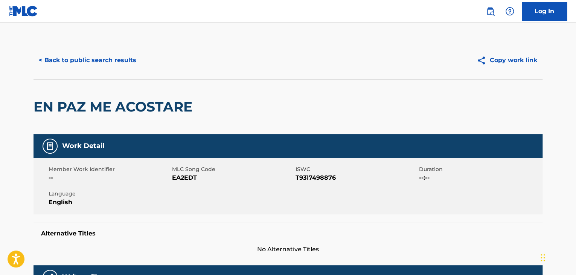
click at [186, 180] on span "EA2EDT" at bounding box center [233, 177] width 122 height 9
click at [110, 60] on button "< Back to public search results" at bounding box center [88, 60] width 108 height 19
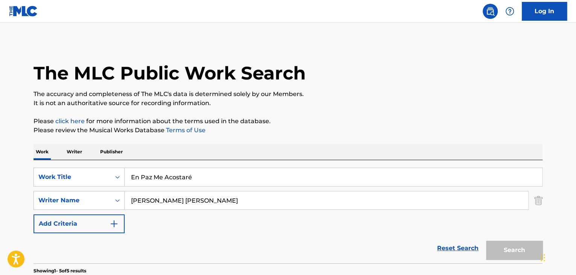
scroll to position [68, 0]
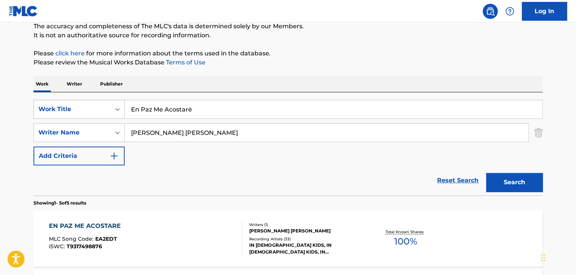
drag, startPoint x: 194, startPoint y: 111, endPoint x: 72, endPoint y: 101, distance: 122.8
click at [67, 100] on div "SearchWithCriteriab9689cfa-dbf7-40b2-9241-908e69099b95 Work Title En Paz Me Aco…" at bounding box center [288, 109] width 509 height 19
paste input "Le Hablare De Ti"
type input "Le Hablare De Ti"
click at [528, 183] on button "Search" at bounding box center [514, 182] width 57 height 19
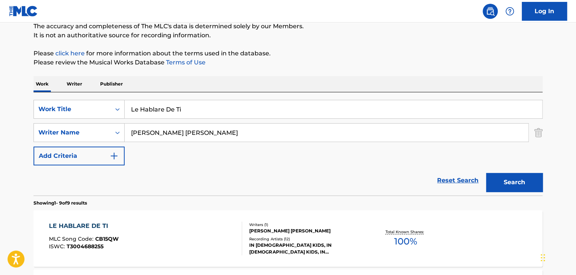
click at [117, 251] on div "LE HABLARE DE TI MLC Song Code : CB15QW ISWC : T3004688255" at bounding box center [84, 239] width 70 height 34
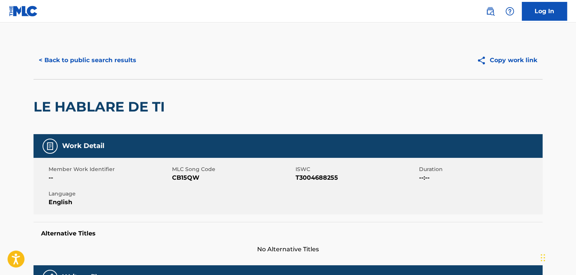
click at [185, 178] on span "CB15QW" at bounding box center [233, 177] width 122 height 9
click at [70, 62] on button "< Back to public search results" at bounding box center [88, 60] width 108 height 19
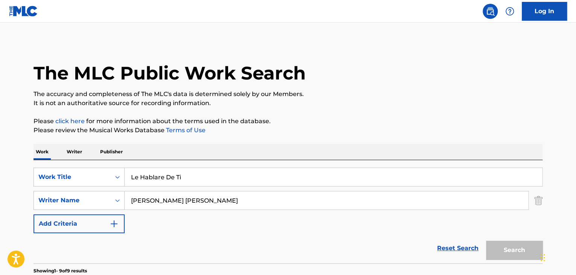
scroll to position [68, 0]
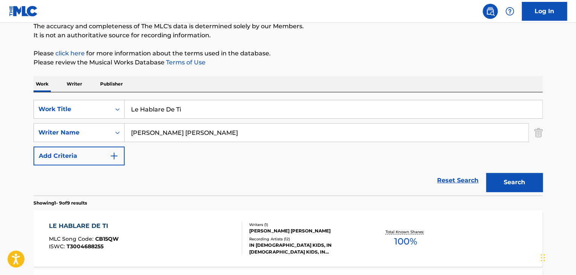
drag, startPoint x: 181, startPoint y: 109, endPoint x: 75, endPoint y: 98, distance: 106.0
click at [77, 97] on div "SearchWithCriteriab9689cfa-dbf7-40b2-9241-908e69099b95 Work Title Le Hablare De…" at bounding box center [288, 143] width 509 height 103
paste input "No Temere"
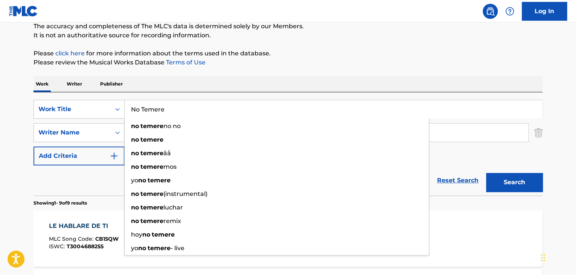
type input "No Temere"
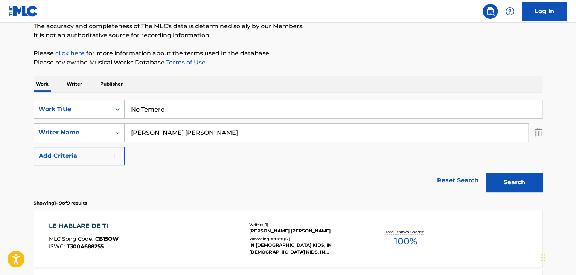
click at [506, 176] on button "Search" at bounding box center [514, 182] width 57 height 19
click at [156, 236] on div "NO TEMERE MLC Song Code : CB2DBC ISWC : T3004689258" at bounding box center [146, 239] width 194 height 34
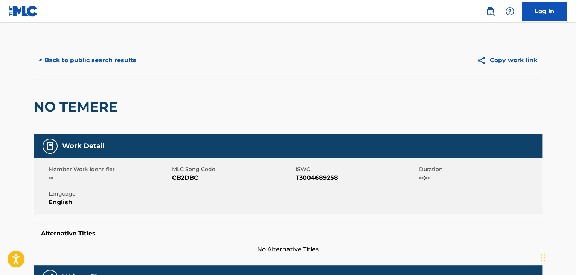
click at [189, 178] on span "CB2DBC" at bounding box center [233, 177] width 122 height 9
click at [121, 58] on button "< Back to public search results" at bounding box center [88, 60] width 108 height 19
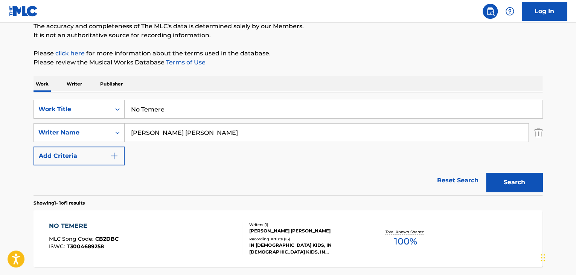
drag, startPoint x: 170, startPoint y: 109, endPoint x: 64, endPoint y: 88, distance: 107.9
click at [67, 89] on div "Work Writer Publisher SearchWithCriteriab9689cfa-dbf7-40b2-9241-908e69099b95 Wo…" at bounding box center [288, 189] width 509 height 226
paste input "De [PERSON_NAME]"
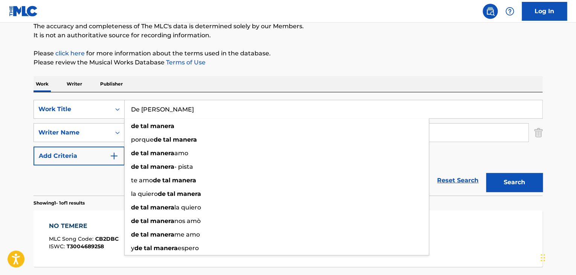
type input "De [PERSON_NAME]"
click at [509, 178] on button "Search" at bounding box center [514, 182] width 57 height 19
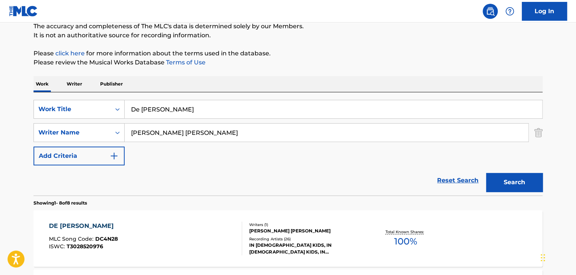
scroll to position [105, 0]
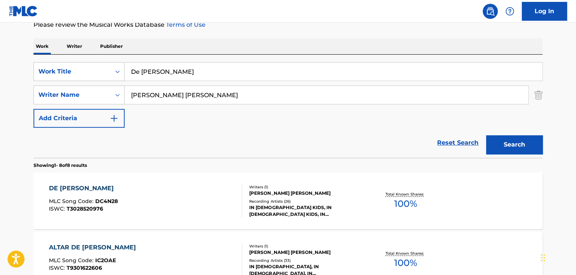
click at [202, 205] on div "DE [PERSON_NAME] MLC Song Code : DC4N28 ISWC : T3028520976" at bounding box center [146, 201] width 194 height 34
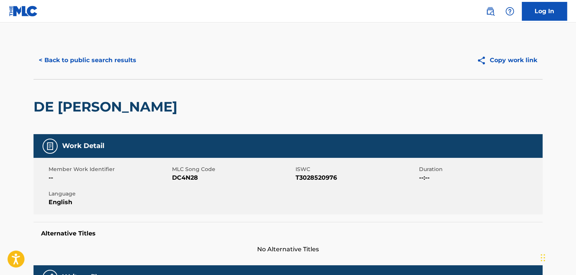
click at [179, 178] on span "DC4N28" at bounding box center [233, 177] width 122 height 9
click at [117, 56] on button "< Back to public search results" at bounding box center [88, 60] width 108 height 19
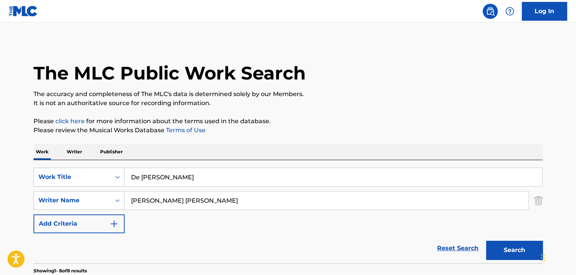
scroll to position [105, 0]
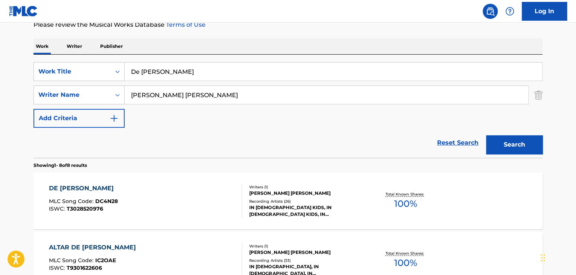
drag, startPoint x: 166, startPoint y: 70, endPoint x: 27, endPoint y: 72, distance: 139.0
paste input "Como [DEMOGRAPHIC_DATA][PERSON_NAME]"
type input "[PERSON_NAME][DEMOGRAPHIC_DATA] [PERSON_NAME]"
drag, startPoint x: 518, startPoint y: 134, endPoint x: 488, endPoint y: 103, distance: 42.9
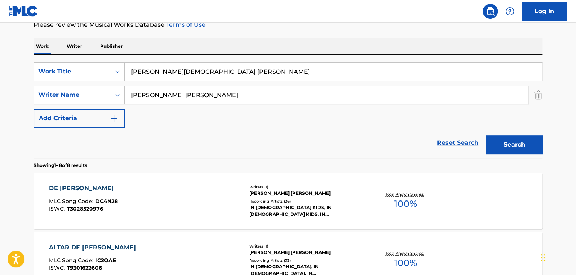
click at [517, 134] on div "Search" at bounding box center [513, 143] width 60 height 30
click at [510, 144] on button "Search" at bounding box center [514, 144] width 57 height 19
click at [140, 197] on div "[PERSON_NAME] [PERSON_NAME] MLC Song Code : CB2DJP ISWC : T3042673718" at bounding box center [146, 201] width 194 height 34
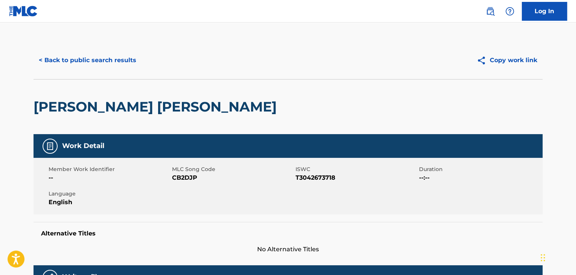
click at [184, 178] on span "CB2DJP" at bounding box center [233, 177] width 122 height 9
click at [111, 61] on button "< Back to public search results" at bounding box center [88, 60] width 108 height 19
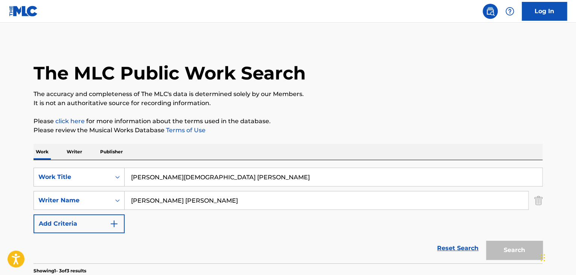
scroll to position [105, 0]
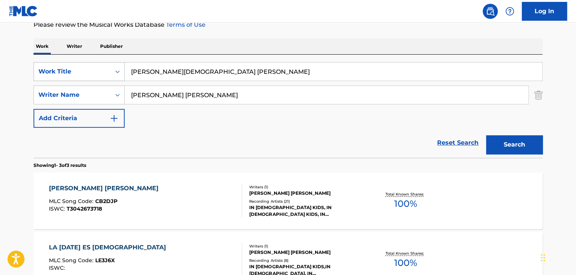
drag, startPoint x: 190, startPoint y: 71, endPoint x: 87, endPoint y: 70, distance: 103.2
click at [87, 70] on div "SearchWithCriteriab9689cfa-dbf7-40b2-9241-908e69099b95 Work Title [PERSON_NAME]…" at bounding box center [288, 71] width 509 height 19
paste input "En Paz Me Acostaré (Instrumental)"
type input "En Paz Me Acostaré (Instrumental)"
click at [501, 145] on button "Search" at bounding box center [514, 144] width 57 height 19
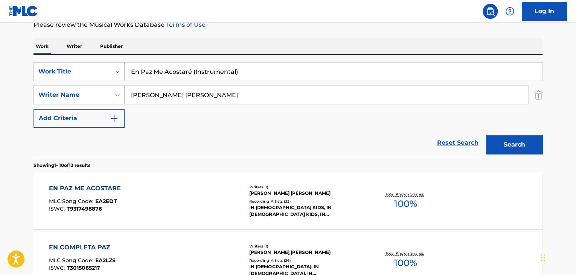
click at [133, 196] on div "EN PAZ ME ACOSTARE MLC Song Code : EA2EDT ISWC : T9317498876" at bounding box center [146, 201] width 194 height 34
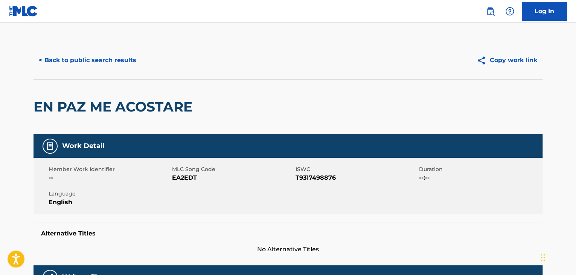
click at [188, 177] on span "EA2EDT" at bounding box center [233, 177] width 122 height 9
click at [95, 61] on button "< Back to public search results" at bounding box center [88, 60] width 108 height 19
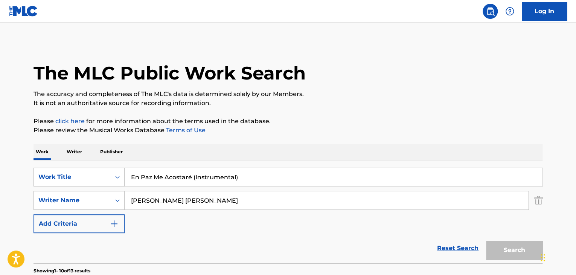
scroll to position [105, 0]
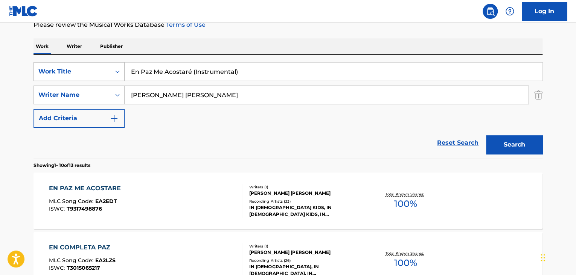
drag, startPoint x: 241, startPoint y: 72, endPoint x: 63, endPoint y: 70, distance: 178.9
click at [63, 71] on div "SearchWithCriteriab9689cfa-dbf7-40b2-9241-908e69099b95 Work Title En Paz Me Aco…" at bounding box center [288, 71] width 509 height 19
paste input "Soy una Ovejita (Karaoke"
type input "Soy una Ovejita (Karaoke)"
click at [494, 146] on button "Search" at bounding box center [514, 144] width 57 height 19
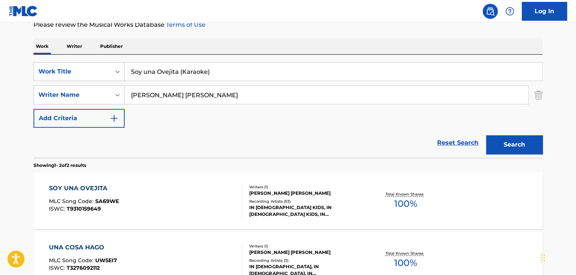
click at [199, 198] on div "SOY UNA OVEJITA MLC Song Code : SA69WE ISWC : T9310159649" at bounding box center [146, 201] width 194 height 34
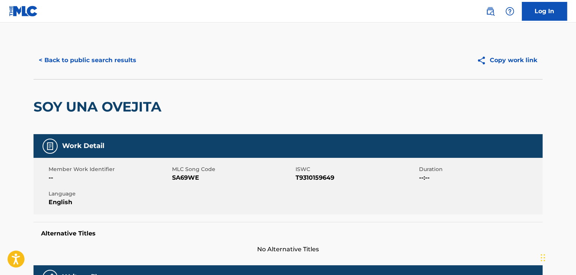
click at [187, 179] on span "SA69WE" at bounding box center [233, 177] width 122 height 9
click at [113, 64] on button "< Back to public search results" at bounding box center [88, 60] width 108 height 19
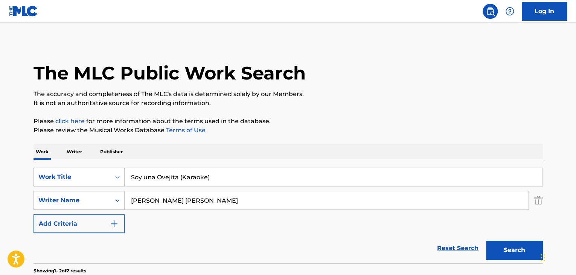
scroll to position [105, 0]
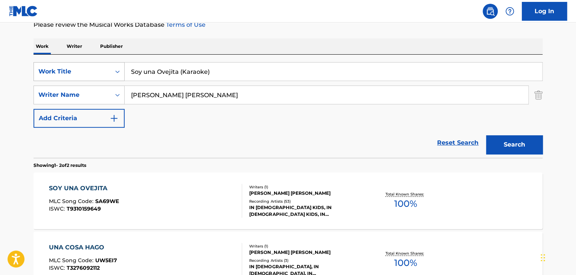
drag, startPoint x: 191, startPoint y: 69, endPoint x: 69, endPoint y: 64, distance: 122.6
click at [69, 64] on div "SearchWithCriteriab9689cfa-dbf7-40b2-9241-908e69099b95 Work Title Soy una Oveji…" at bounding box center [288, 71] width 509 height 19
paste input "EL BUEN PASTOR"
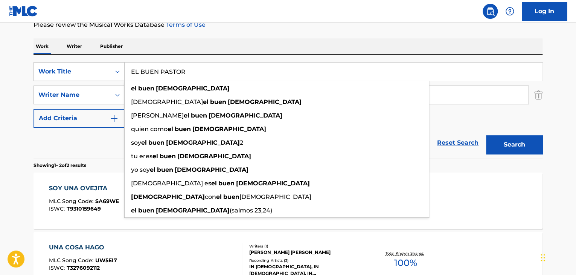
type input "EL BUEN PASTOR"
drag, startPoint x: 494, startPoint y: 142, endPoint x: 476, endPoint y: 160, distance: 24.8
click at [494, 142] on button "Search" at bounding box center [514, 144] width 57 height 19
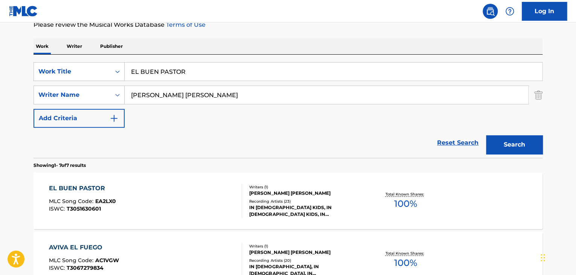
click at [115, 200] on div "MLC Song Code : EA2LX0" at bounding box center [82, 203] width 67 height 8
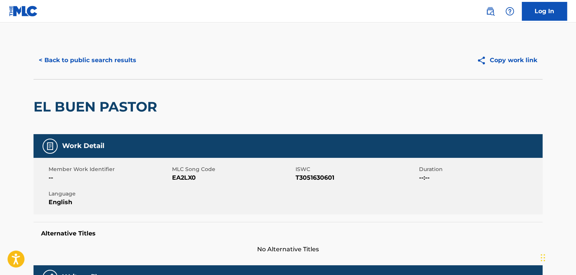
click at [187, 177] on span "EA2LX0" at bounding box center [233, 177] width 122 height 9
click at [90, 60] on button "< Back to public search results" at bounding box center [88, 60] width 108 height 19
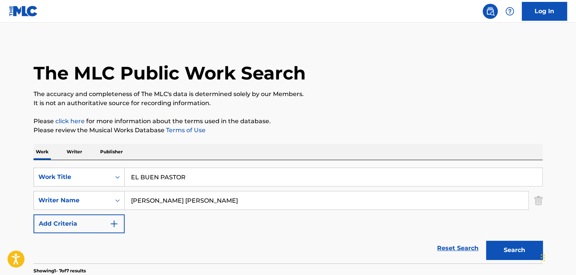
scroll to position [105, 0]
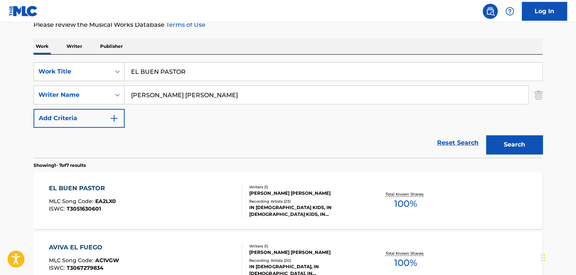
drag, startPoint x: 191, startPoint y: 68, endPoint x: 48, endPoint y: 45, distance: 144.2
paste input "n la Obediencia a [DEMOGRAPHIC_DATA]"
type input "En la Obediencia a [DEMOGRAPHIC_DATA]"
click at [508, 142] on button "Search" at bounding box center [514, 144] width 57 height 19
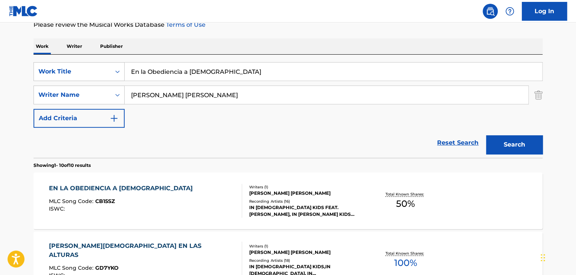
click at [177, 200] on div "EN LA OBEDIENCIA A [DEMOGRAPHIC_DATA] MLC Song Code : CB15SZ ISWC :" at bounding box center [146, 201] width 194 height 34
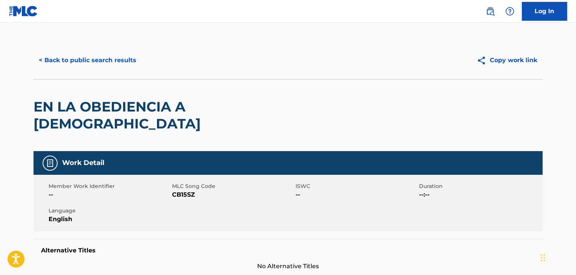
click at [185, 190] on span "CB15SZ" at bounding box center [233, 194] width 122 height 9
click at [58, 61] on button "< Back to public search results" at bounding box center [88, 60] width 108 height 19
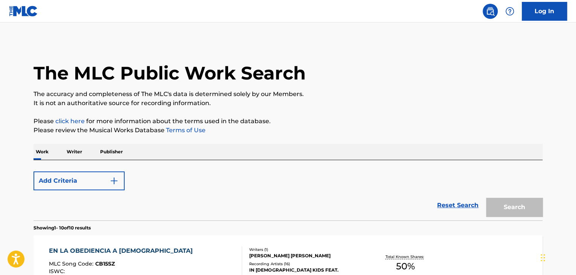
scroll to position [105, 0]
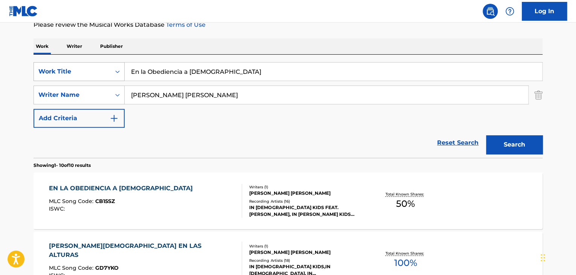
drag, startPoint x: 205, startPoint y: 71, endPoint x: 90, endPoint y: 63, distance: 114.8
click at [93, 65] on div "SearchWithCriteriab9689cfa-dbf7-40b2-9241-908e69099b95 Work Title En la Obedien…" at bounding box center [288, 71] width 509 height 19
paste input "Antes (Instrumental)"
click at [507, 143] on button "Search" at bounding box center [514, 144] width 57 height 19
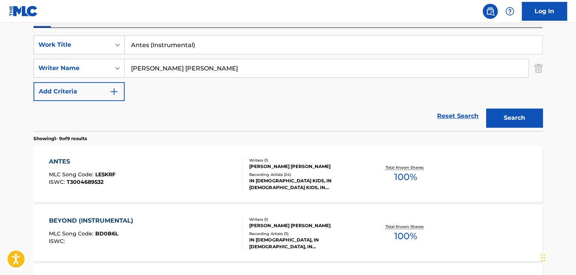
scroll to position [143, 0]
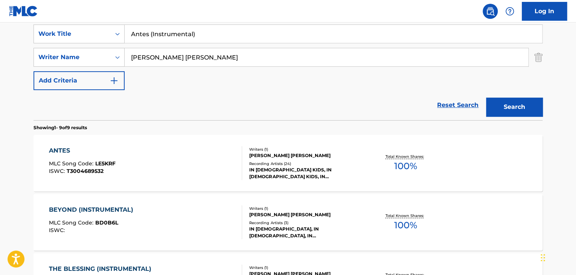
click at [191, 28] on input "Antes (Instrumental)" at bounding box center [334, 34] width 418 height 18
drag, startPoint x: 194, startPoint y: 31, endPoint x: 136, endPoint y: 32, distance: 58.0
click at [144, 34] on input "Antes (Instrumental)" at bounding box center [334, 34] width 418 height 18
type input "A"
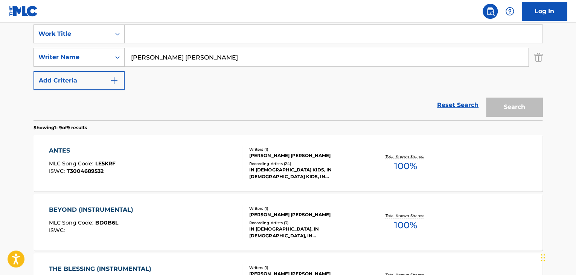
paste input "TAN ALTOS"
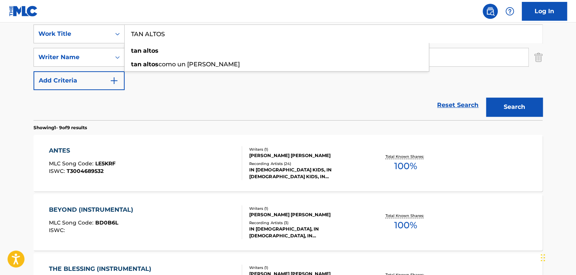
type input "TAN ALTOS"
click at [511, 107] on button "Search" at bounding box center [514, 107] width 57 height 19
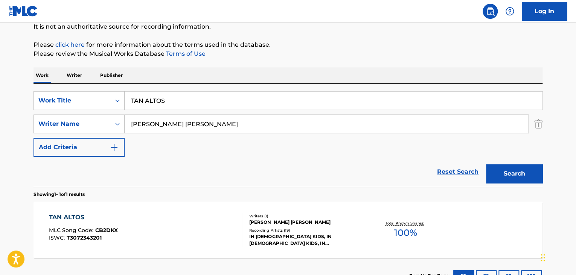
scroll to position [135, 0]
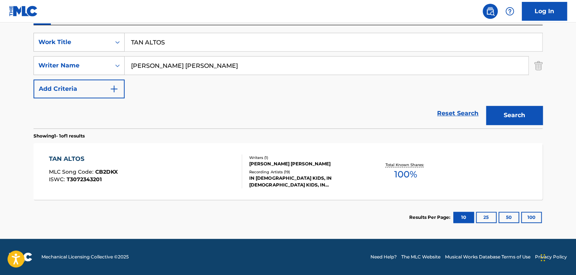
click at [169, 160] on div "TAN ALTOS MLC Song Code : CB2DKX ISWC : T3072343201" at bounding box center [146, 171] width 194 height 34
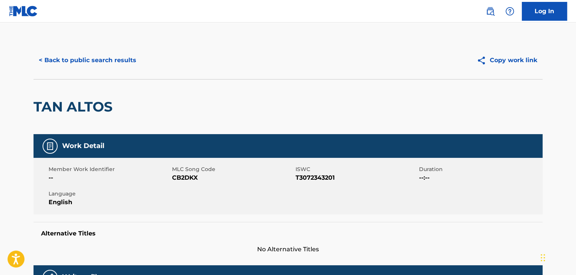
click at [182, 179] on span "CB2DKX" at bounding box center [233, 177] width 122 height 9
click at [119, 55] on button "< Back to public search results" at bounding box center [88, 60] width 108 height 19
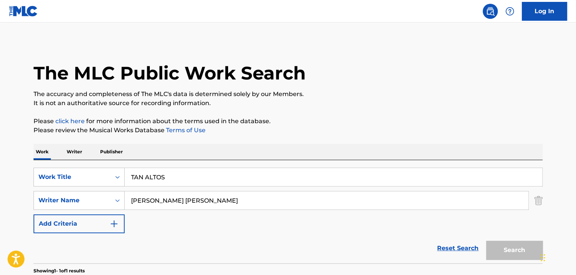
scroll to position [92, 0]
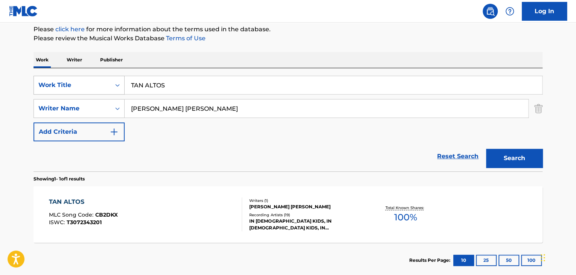
drag, startPoint x: 172, startPoint y: 82, endPoint x: 47, endPoint y: 83, distance: 125.1
click at [47, 82] on div "SearchWithCriteriab9689cfa-dbf7-40b2-9241-908e69099b95 Work Title TAN ALTOS" at bounding box center [288, 85] width 509 height 19
paste input "Hombre y Mujer"
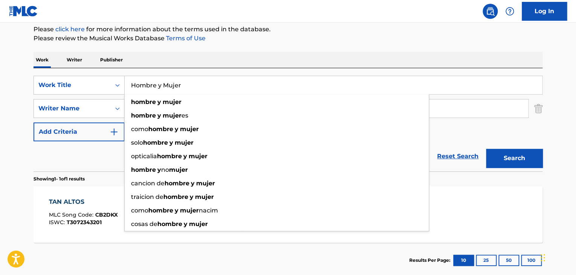
type input "Hombre y Mujer"
click at [524, 159] on button "Search" at bounding box center [514, 158] width 57 height 19
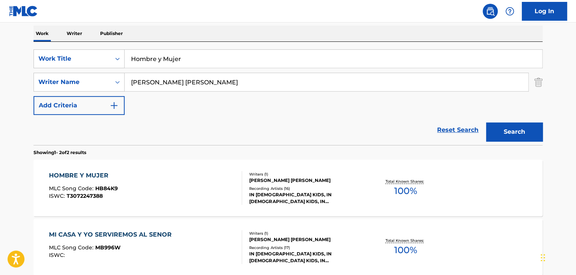
scroll to position [130, 0]
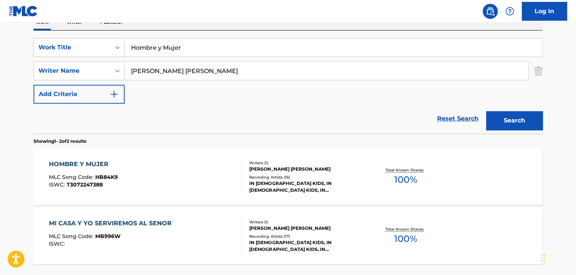
click at [139, 169] on div "HOMBRE Y MUJER MLC Song Code : HB84K9 ISWC : T3072247388" at bounding box center [146, 177] width 194 height 34
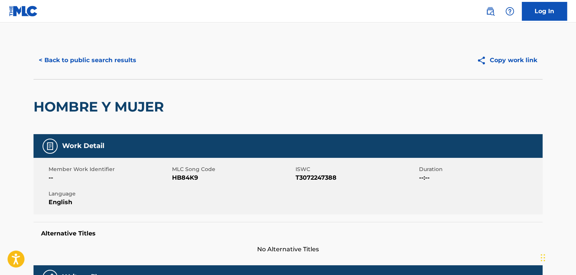
click at [184, 177] on span "HB84K9" at bounding box center [233, 177] width 122 height 9
click at [102, 61] on button "< Back to public search results" at bounding box center [88, 60] width 108 height 19
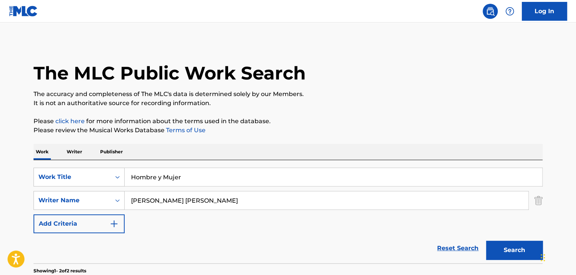
scroll to position [130, 0]
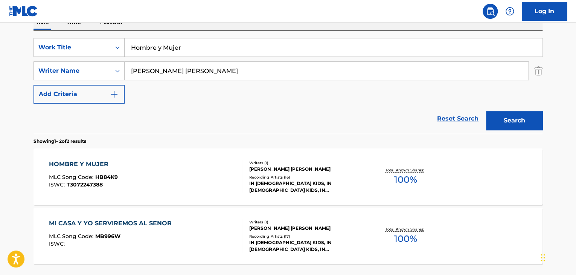
drag, startPoint x: 183, startPoint y: 46, endPoint x: 85, endPoint y: 33, distance: 99.2
click at [86, 33] on div "SearchWithCriteriab9689cfa-dbf7-40b2-9241-908e69099b95 Work Title Hombre y Muje…" at bounding box center [288, 82] width 509 height 103
paste input "DE [PERSON_NAME]"
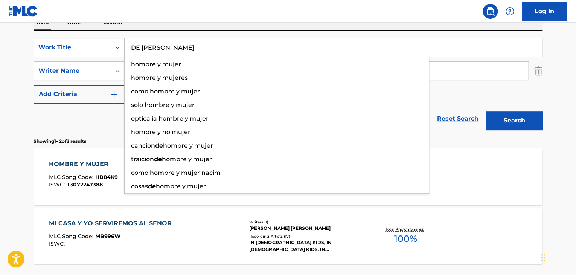
type input "DE [PERSON_NAME]"
click at [524, 118] on button "Search" at bounding box center [514, 120] width 57 height 19
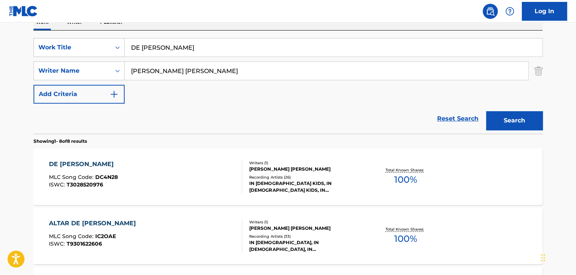
click at [190, 184] on div "DE [PERSON_NAME] MLC Song Code : DC4N28 ISWC : T3028520976" at bounding box center [146, 177] width 194 height 34
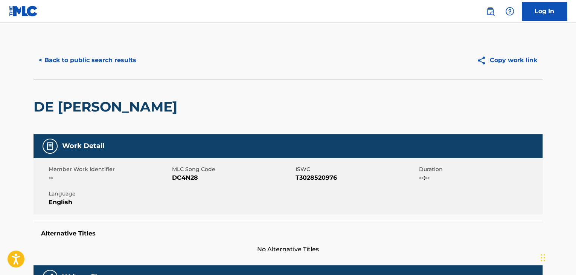
click at [185, 179] on span "DC4N28" at bounding box center [233, 177] width 122 height 9
click at [117, 52] on button "< Back to public search results" at bounding box center [88, 60] width 108 height 19
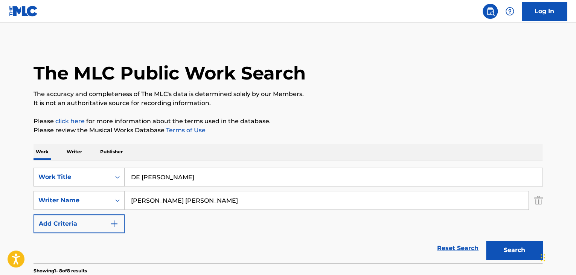
scroll to position [130, 0]
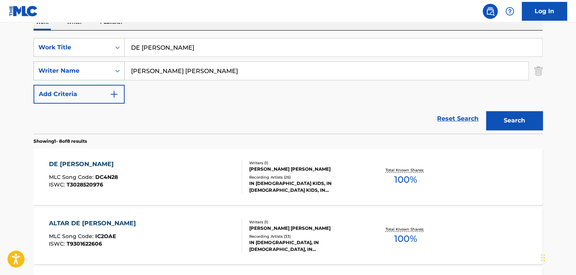
click at [85, 61] on div "SearchWithCriteriab9689cfa-dbf7-40b2-9241-908e69099b95 Work Title DE [PERSON_NA…" at bounding box center [288, 71] width 509 height 66
paste input "COMO [DEMOGRAPHIC_DATA][PERSON_NAME]"
type input "[PERSON_NAME] [PERSON_NAME]"
click at [512, 115] on button "Search" at bounding box center [514, 120] width 57 height 19
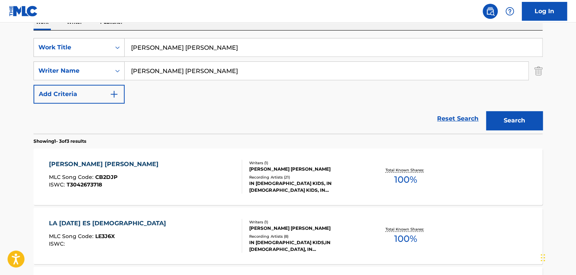
click at [132, 170] on div "[PERSON_NAME] [PERSON_NAME] MLC Song Code : CB2DJP ISWC : T3042673718" at bounding box center [146, 177] width 194 height 34
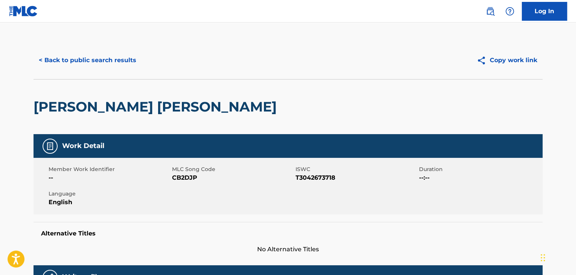
click at [181, 177] on span "CB2DJP" at bounding box center [233, 177] width 122 height 9
drag, startPoint x: 181, startPoint y: 177, endPoint x: 172, endPoint y: 171, distance: 10.8
click at [180, 177] on span "CB2DJP" at bounding box center [233, 177] width 122 height 9
drag, startPoint x: 64, startPoint y: 61, endPoint x: 60, endPoint y: 55, distance: 7.8
click at [63, 58] on button "< Back to public search results" at bounding box center [88, 60] width 108 height 19
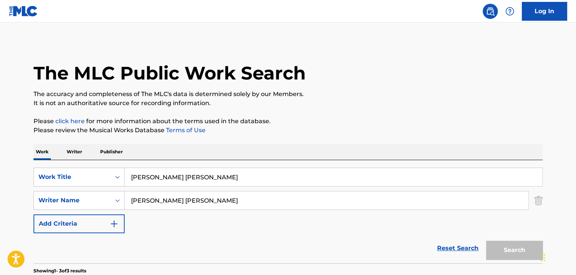
scroll to position [130, 0]
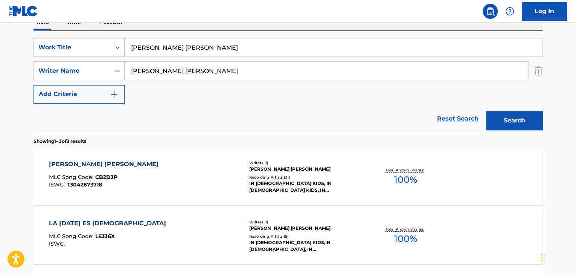
drag, startPoint x: 197, startPoint y: 47, endPoint x: 37, endPoint y: 42, distance: 160.6
click at [38, 42] on div "SearchWithCriteriab9689cfa-dbf7-40b2-9241-908e69099b95 Work Title [PERSON_NAME]…" at bounding box center [288, 47] width 509 height 19
paste input "EL BUEN PASTOR"
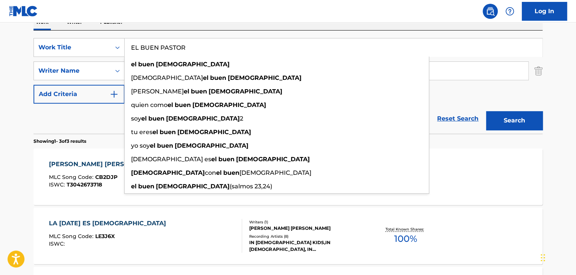
type input "EL BUEN PASTOR"
drag, startPoint x: 489, startPoint y: 122, endPoint x: 481, endPoint y: 119, distance: 7.5
click at [489, 122] on button "Search" at bounding box center [514, 120] width 57 height 19
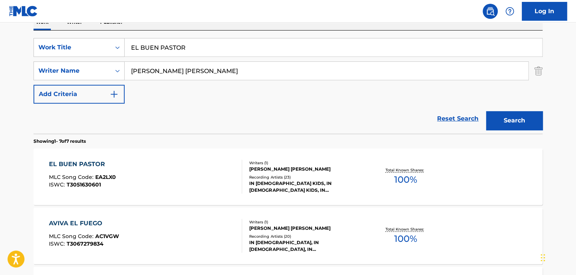
click at [159, 182] on div "EL BUEN PASTOR MLC Song Code : EA2LX0 ISWC : T3051630601" at bounding box center [146, 177] width 194 height 34
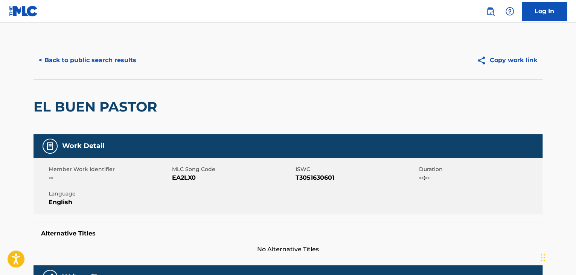
click at [187, 177] on span "EA2LX0" at bounding box center [233, 177] width 122 height 9
click at [115, 54] on button "< Back to public search results" at bounding box center [88, 60] width 108 height 19
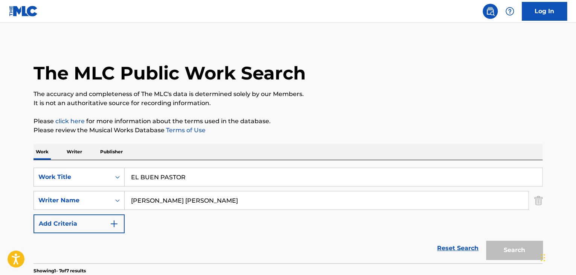
scroll to position [130, 0]
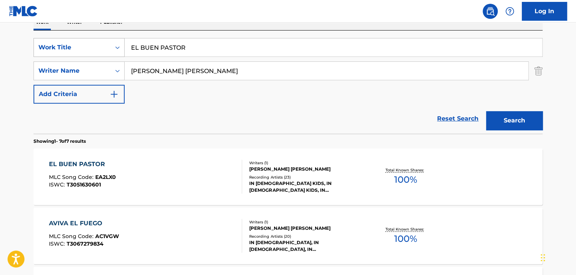
drag, startPoint x: 180, startPoint y: 50, endPoint x: 124, endPoint y: 51, distance: 56.1
click at [124, 51] on div "SearchWithCriteriab9689cfa-dbf7-40b2-9241-908e69099b95 Work Title EL BUEN PASTOR" at bounding box center [288, 47] width 509 height 19
type input "R"
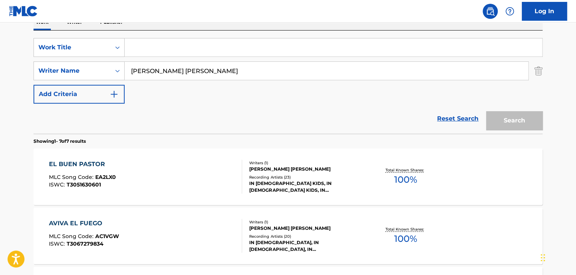
paste input "El Pan de Cada Dia"
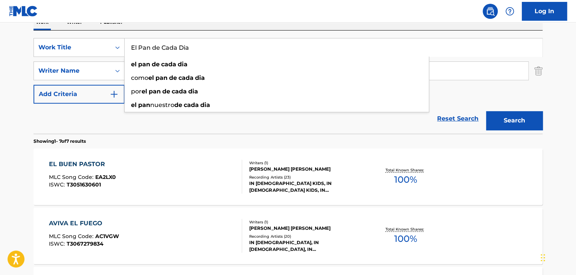
type input "El Pan de Cada Dia"
click at [518, 119] on button "Search" at bounding box center [514, 120] width 57 height 19
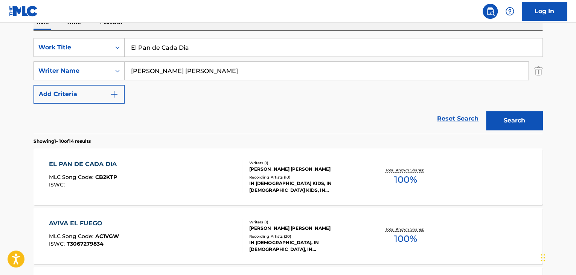
click at [182, 194] on div "EL PAN DE CADA DIA MLC Song Code : CB2KTP ISWC : Writers ( 1 ) [PERSON_NAME] [P…" at bounding box center [288, 176] width 509 height 57
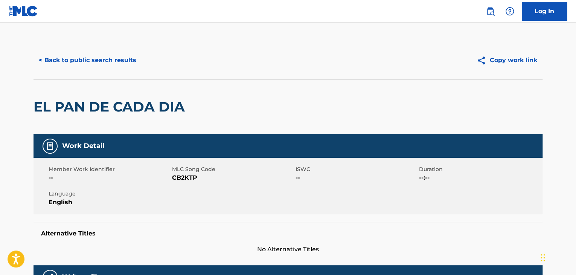
click at [185, 180] on span "CB2KTP" at bounding box center [233, 177] width 122 height 9
click at [77, 59] on button "< Back to public search results" at bounding box center [88, 60] width 108 height 19
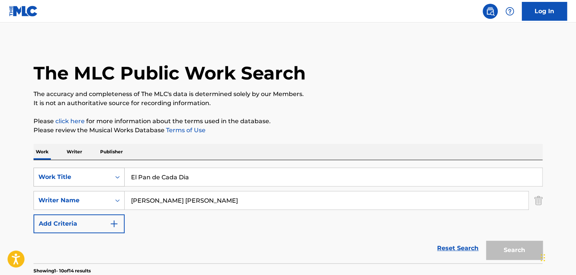
scroll to position [130, 0]
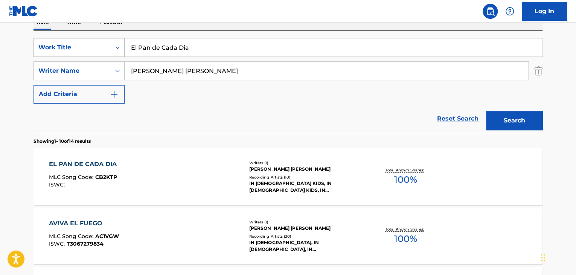
drag, startPoint x: 193, startPoint y: 49, endPoint x: 34, endPoint y: 57, distance: 158.8
click at [38, 55] on div "SearchWithCriteriab9689cfa-dbf7-40b2-9241-908e69099b95 Work Title El Pan de Cad…" at bounding box center [288, 47] width 509 height 19
paste input "Lámpara a Mis Pies"
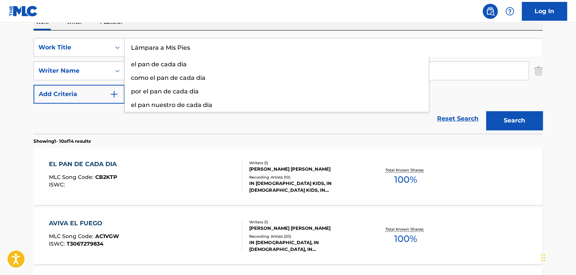
type input "Lámpara a Mis Pies"
click at [505, 118] on button "Search" at bounding box center [514, 120] width 57 height 19
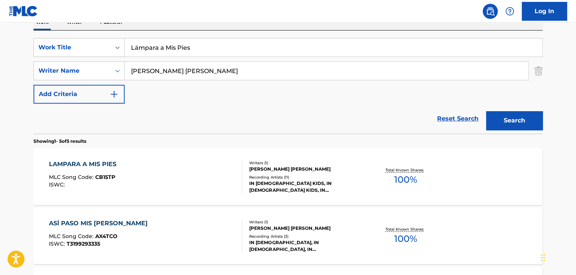
click at [146, 175] on div "LAMPARA A MIS PIES MLC Song Code : CB15TP ISWC :" at bounding box center [146, 177] width 194 height 34
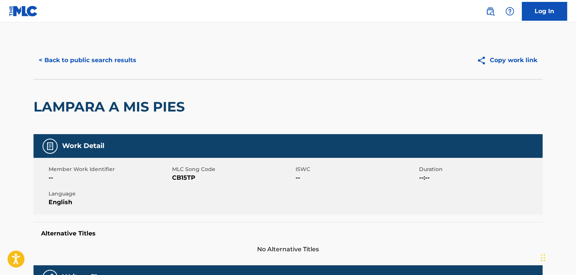
click at [181, 174] on span "CB15TP" at bounding box center [233, 177] width 122 height 9
click at [90, 61] on button "< Back to public search results" at bounding box center [88, 60] width 108 height 19
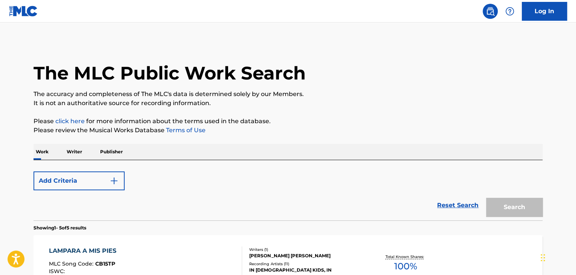
scroll to position [130, 0]
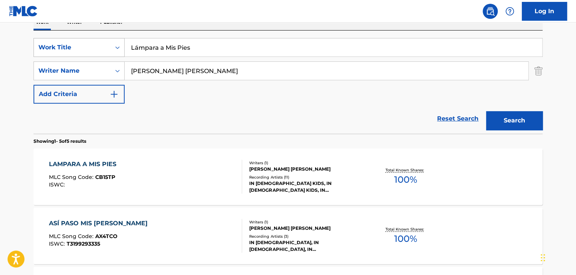
drag, startPoint x: 192, startPoint y: 48, endPoint x: 39, endPoint y: 40, distance: 152.8
click at [41, 39] on div "SearchWithCriteriab9689cfa-dbf7-40b2-9241-908e69099b95 Work Title Lámpara a Mis…" at bounding box center [288, 47] width 509 height 19
paste input "TAN ALTOS"
type input "TAN ALTOS"
click at [503, 116] on button "Search" at bounding box center [514, 120] width 57 height 19
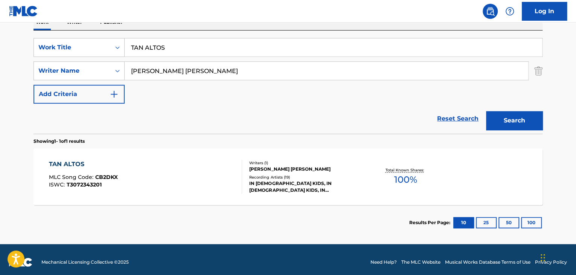
click at [187, 177] on div "TAN ALTOS MLC Song Code : CB2DKX ISWC : T3072343201" at bounding box center [146, 177] width 194 height 34
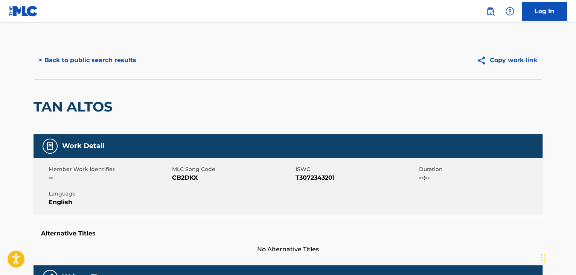
click at [188, 176] on span "CB2DKX" at bounding box center [233, 177] width 122 height 9
click at [88, 63] on button "< Back to public search results" at bounding box center [88, 60] width 108 height 19
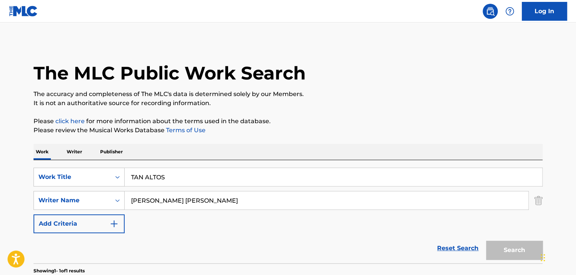
scroll to position [92, 0]
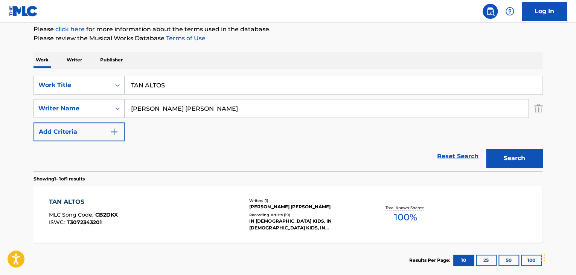
drag, startPoint x: 165, startPoint y: 81, endPoint x: 50, endPoint y: 72, distance: 116.1
click at [58, 73] on div "SearchWithCriteriab9689cfa-dbf7-40b2-9241-908e69099b95 Work Title TAN ALTOS Sea…" at bounding box center [288, 119] width 509 height 103
paste input "US PENSAMIEN"
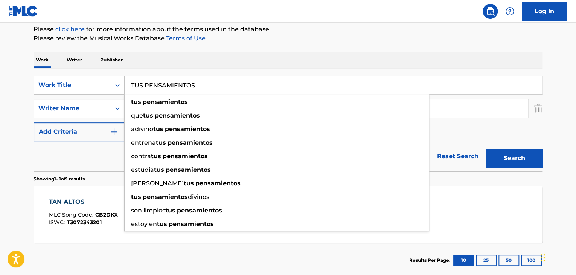
type input "TUS PENSAMIENTOS"
click at [509, 158] on button "Search" at bounding box center [514, 158] width 57 height 19
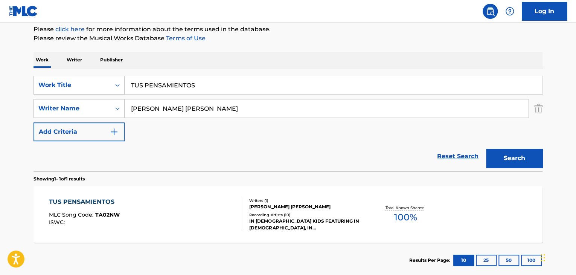
scroll to position [130, 0]
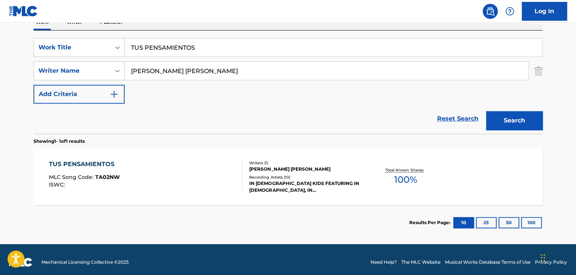
click at [118, 165] on div "TUS PENSAMIENTOS" at bounding box center [84, 164] width 71 height 9
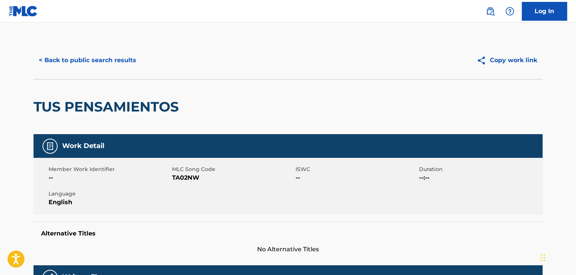
click at [188, 178] on span "TA02NW" at bounding box center [233, 177] width 122 height 9
click at [115, 55] on button "< Back to public search results" at bounding box center [88, 60] width 108 height 19
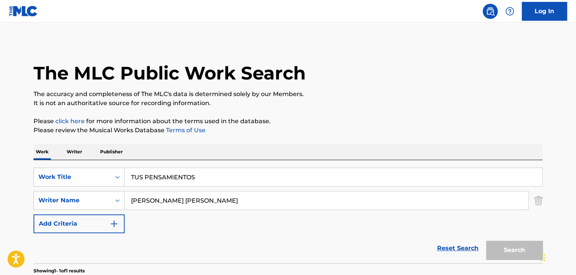
scroll to position [92, 0]
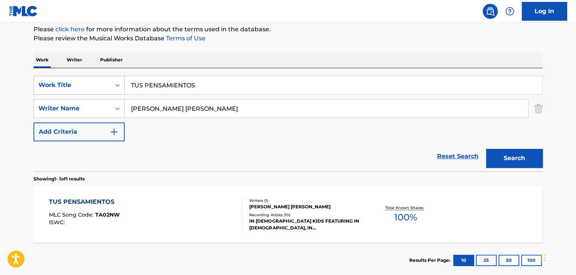
drag, startPoint x: 193, startPoint y: 83, endPoint x: 37, endPoint y: 80, distance: 156.4
click at [39, 78] on div "SearchWithCriteriab9689cfa-dbf7-40b2-9241-908e69099b95 Work Title TUS PENSAMIEN…" at bounding box center [288, 85] width 509 height 19
paste input "Yo Quiero Vivir"
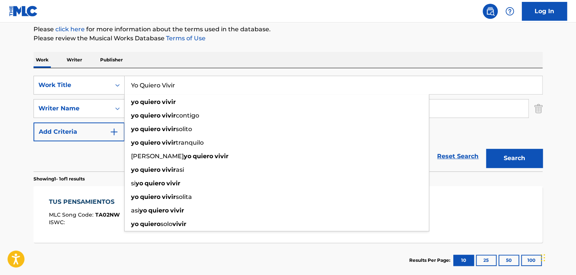
type input "Yo Quiero Vivir"
click at [501, 153] on button "Search" at bounding box center [514, 158] width 57 height 19
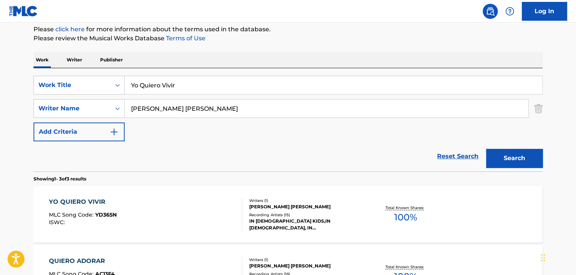
click at [104, 208] on div "YO QUIERO VIVIR MLC Song Code : YD365N ISWC :" at bounding box center [83, 214] width 68 height 34
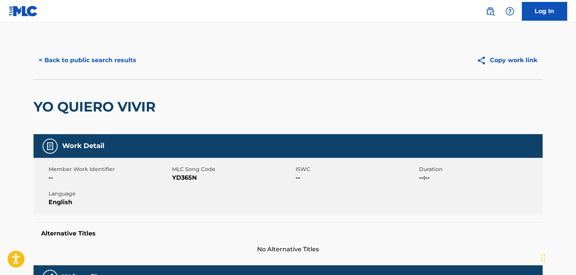
click at [186, 175] on span "YD365N" at bounding box center [233, 177] width 122 height 9
click at [78, 62] on button "< Back to public search results" at bounding box center [88, 60] width 108 height 19
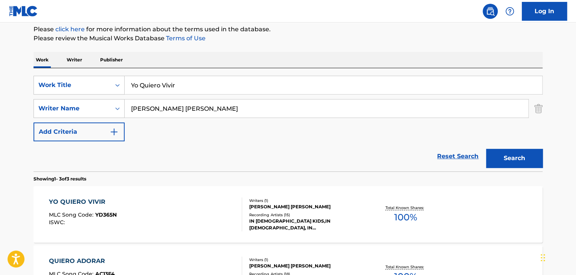
drag, startPoint x: 177, startPoint y: 85, endPoint x: 39, endPoint y: 67, distance: 139.1
click at [42, 69] on div "SearchWithCriteriab9689cfa-dbf7-40b2-9241-908e69099b95 Work Title Yo Quiero Viv…" at bounding box center [288, 119] width 509 height 103
paste input "Especial Tesoro"
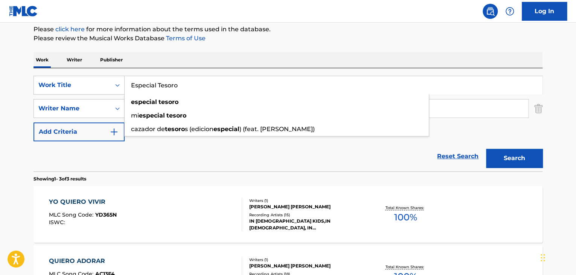
type input "Especial Tesoro"
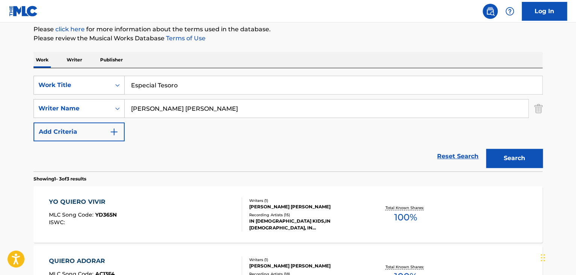
click at [510, 162] on button "Search" at bounding box center [514, 158] width 57 height 19
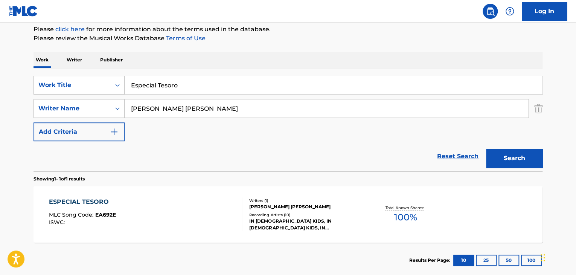
click at [149, 202] on div "ESPECIAL TESORO MLC Song Code : EA692E ISWC :" at bounding box center [146, 214] width 194 height 34
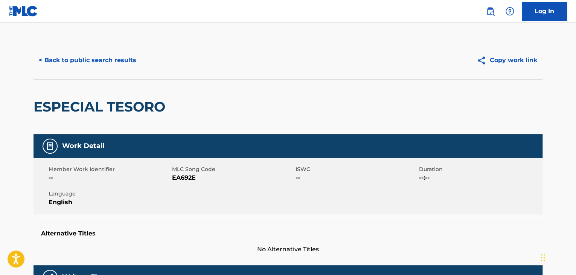
click at [182, 175] on span "EA692E" at bounding box center [233, 177] width 122 height 9
click at [127, 64] on button "< Back to public search results" at bounding box center [88, 60] width 108 height 19
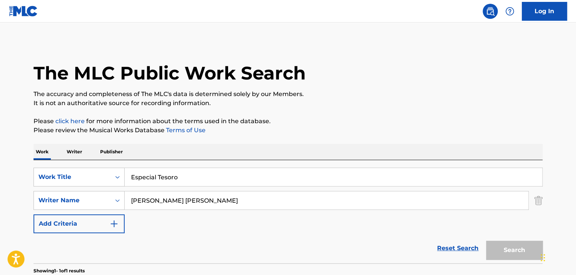
scroll to position [92, 0]
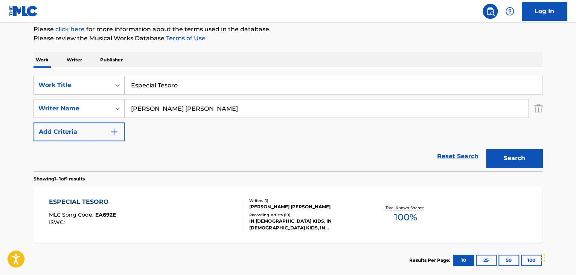
drag, startPoint x: 186, startPoint y: 85, endPoint x: 0, endPoint y: 68, distance: 186.9
click at [27, 75] on div "The MLC Public Work Search The accuracy and completeness of The MLC's data is d…" at bounding box center [287, 114] width 527 height 329
paste input "I am a Little Sheep"
type input "I am a Little Sheep"
click at [508, 165] on button "Search" at bounding box center [514, 158] width 57 height 19
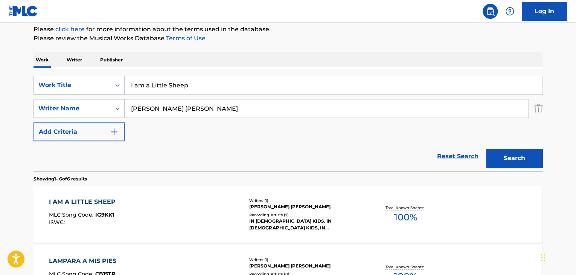
click at [177, 214] on div "I AM A LITTLE SHEEP MLC Song Code : IG9KK1 ISWC :" at bounding box center [146, 214] width 194 height 34
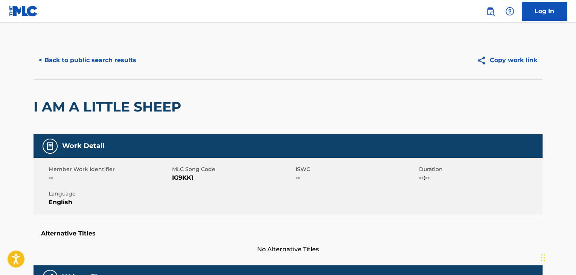
click at [183, 178] on span "IG9KK1" at bounding box center [233, 177] width 122 height 9
click at [119, 62] on button "< Back to public search results" at bounding box center [88, 60] width 108 height 19
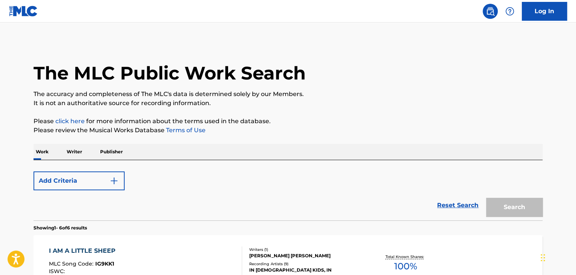
scroll to position [92, 0]
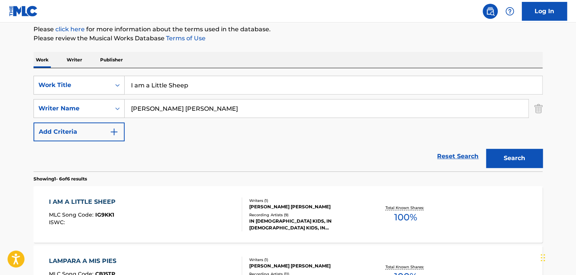
drag, startPoint x: 189, startPoint y: 85, endPoint x: 55, endPoint y: 67, distance: 134.9
paste input "[DEMOGRAPHIC_DATA] es el Señor"
type input "[DEMOGRAPHIC_DATA] es el Señor"
click at [514, 154] on button "Search" at bounding box center [514, 158] width 57 height 19
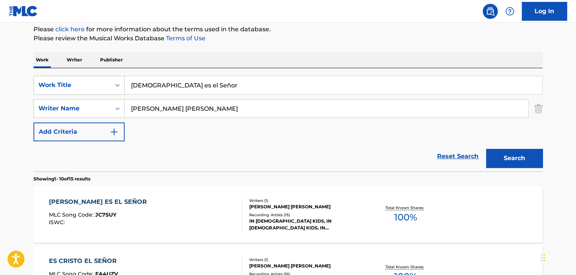
click at [161, 220] on div "[PERSON_NAME] ES EL SEÑOR MLC Song Code : JC7SUY ISWC :" at bounding box center [146, 214] width 194 height 34
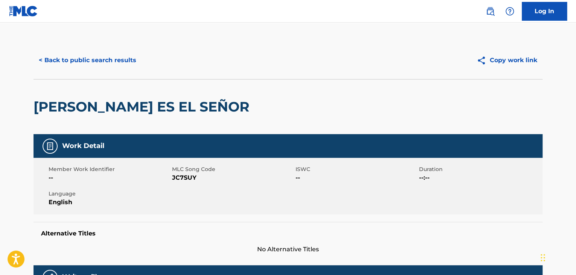
click at [177, 180] on span "JC7SUY" at bounding box center [233, 177] width 122 height 9
click at [113, 58] on button "< Back to public search results" at bounding box center [88, 60] width 108 height 19
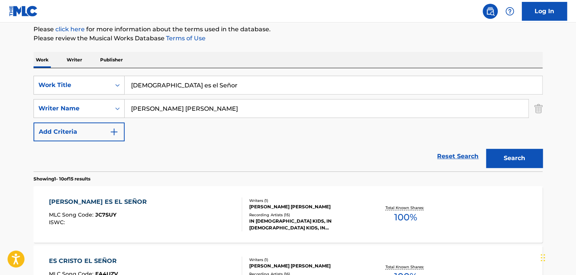
drag, startPoint x: 185, startPoint y: 80, endPoint x: 51, endPoint y: 75, distance: 133.9
click at [51, 75] on div "SearchWithCriteriab9689cfa-dbf7-40b2-9241-908e69099b95 Work Title [PERSON_NAME]…" at bounding box center [288, 119] width 509 height 103
paste input "Mi casa y yo serviremos a"
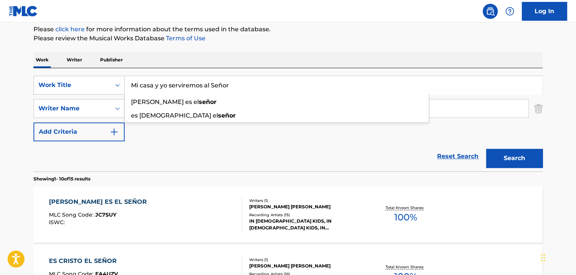
type input "Mi casa y yo serviremos al Señor"
click at [505, 154] on button "Search" at bounding box center [514, 158] width 57 height 19
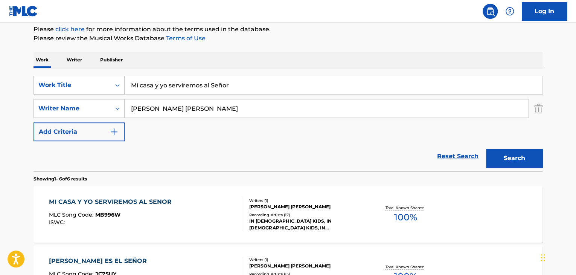
click at [93, 218] on div "MLC Song Code : MB996W" at bounding box center [112, 216] width 127 height 8
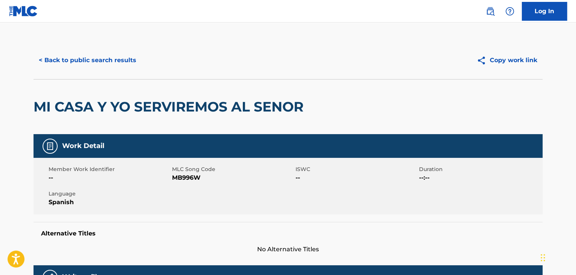
click at [186, 174] on span "MB996W" at bounding box center [233, 177] width 122 height 9
click at [188, 175] on span "MB996W" at bounding box center [233, 177] width 122 height 9
click at [86, 61] on button "< Back to public search results" at bounding box center [88, 60] width 108 height 19
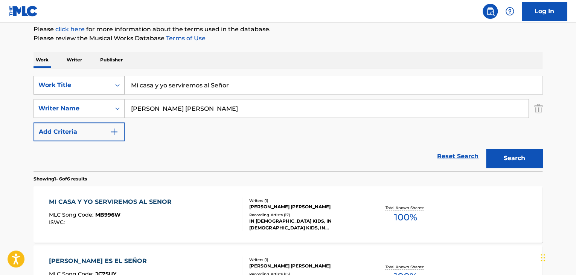
drag, startPoint x: 233, startPoint y: 83, endPoint x: 61, endPoint y: 91, distance: 171.6
click at [66, 89] on div "SearchWithCriteriab9689cfa-dbf7-40b2-9241-908e69099b95 Work Title Mi casa y yo …" at bounding box center [288, 85] width 509 height 19
paste input "Venid Adoremos"
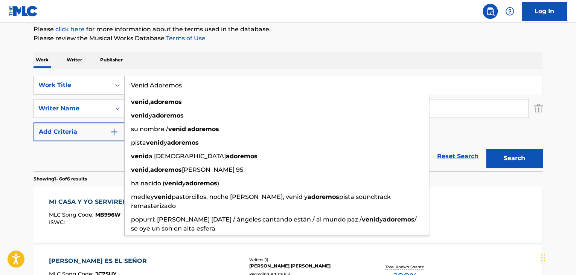
type input "Venid Adoremos"
click at [512, 165] on button "Search" at bounding box center [514, 158] width 57 height 19
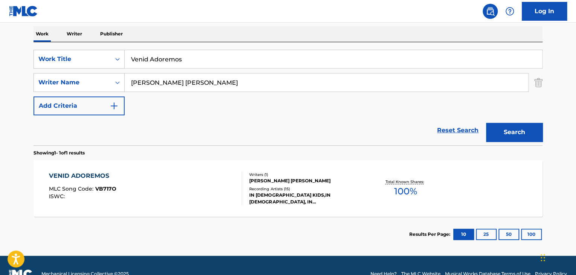
scroll to position [130, 0]
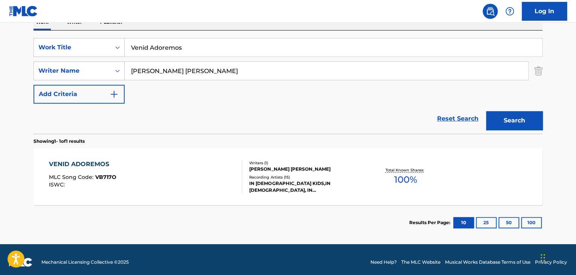
click at [130, 174] on div "VENID ADOREMOS MLC Song Code : VB717O ISWC :" at bounding box center [146, 177] width 194 height 34
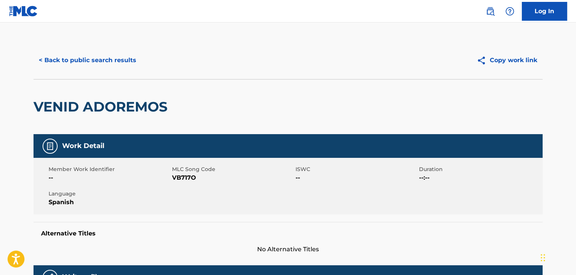
click at [181, 178] on span "VB717O" at bounding box center [233, 177] width 122 height 9
click at [76, 58] on button "< Back to public search results" at bounding box center [88, 60] width 108 height 19
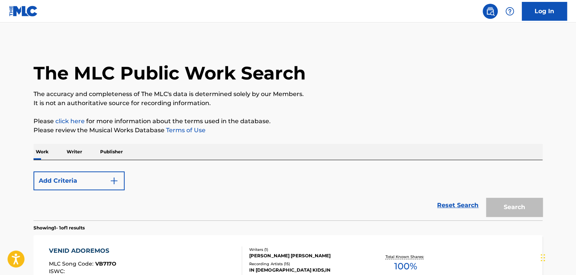
scroll to position [92, 0]
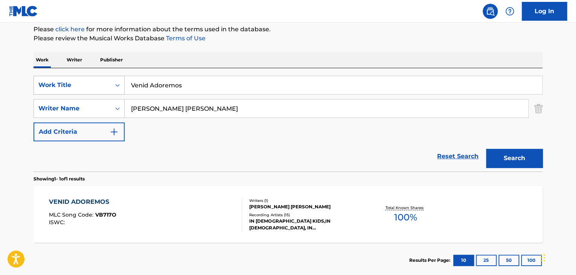
drag, startPoint x: 181, startPoint y: 85, endPoint x: 72, endPoint y: 76, distance: 109.6
click at [75, 76] on div "SearchWithCriteriab9689cfa-dbf7-40b2-9241-908e69099b95 Work Title Venid Adoremos" at bounding box center [288, 85] width 509 height 19
paste input "Es [DEMOGRAPHIC_DATA] el Señor"
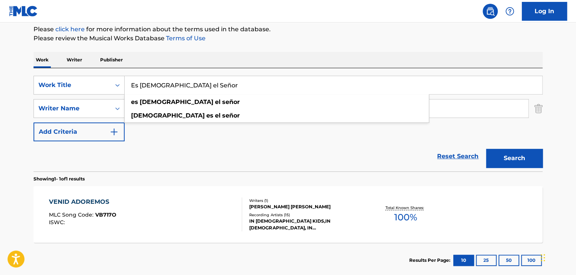
type input "Es [DEMOGRAPHIC_DATA] el Señor"
click at [505, 162] on button "Search" at bounding box center [514, 158] width 57 height 19
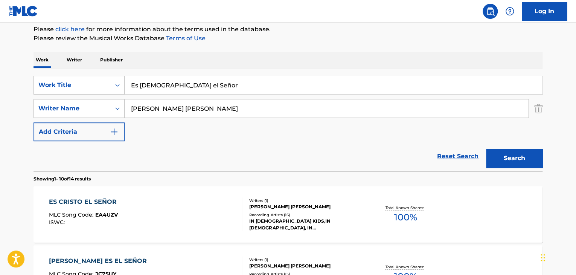
click at [139, 214] on div "ES CRISTO EL SEÑOR MLC Song Code : EA4UZV ISWC :" at bounding box center [146, 214] width 194 height 34
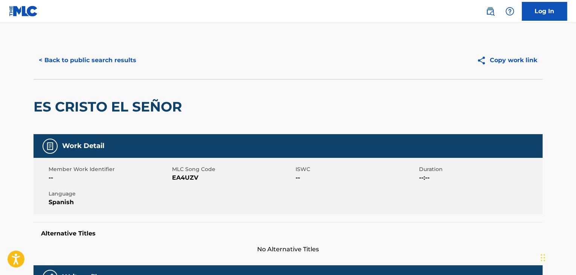
click at [180, 178] on span "EA4UZV" at bounding box center [233, 177] width 122 height 9
click at [95, 60] on button "< Back to public search results" at bounding box center [88, 60] width 108 height 19
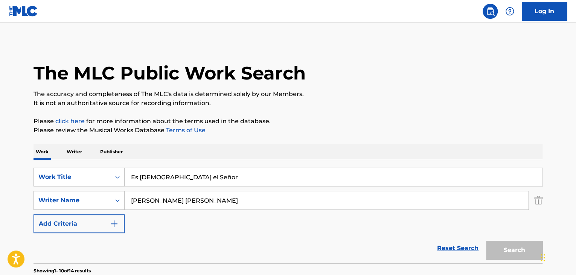
scroll to position [92, 0]
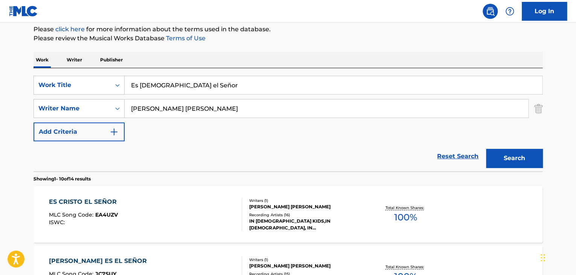
drag, startPoint x: 185, startPoint y: 82, endPoint x: 4, endPoint y: 49, distance: 184.3
paste input "Lo Llamarán"
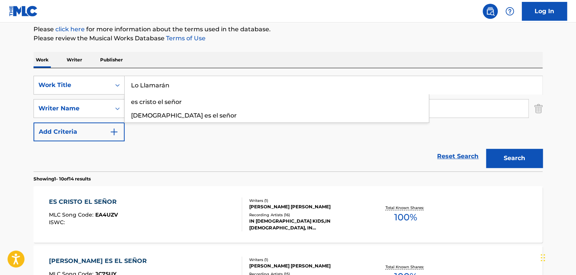
type input "Lo Llamarán"
click at [512, 162] on button "Search" at bounding box center [514, 158] width 57 height 19
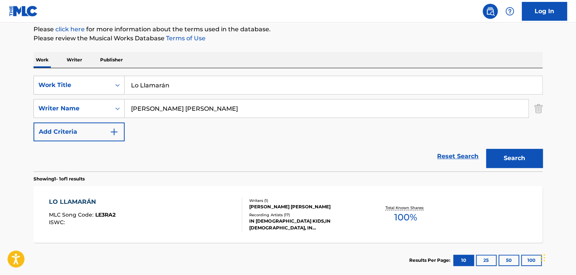
click at [218, 204] on div "LO LLAMARÁN MLC Song Code : LE3RA2 ISWC :" at bounding box center [146, 214] width 194 height 34
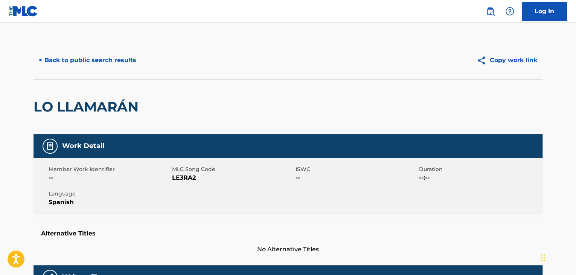
click at [180, 176] on span "LE3RA2" at bounding box center [233, 177] width 122 height 9
click at [121, 58] on button "< Back to public search results" at bounding box center [88, 60] width 108 height 19
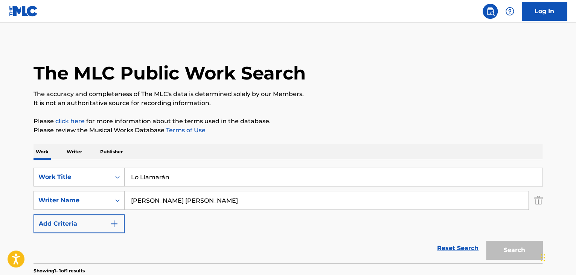
scroll to position [92, 0]
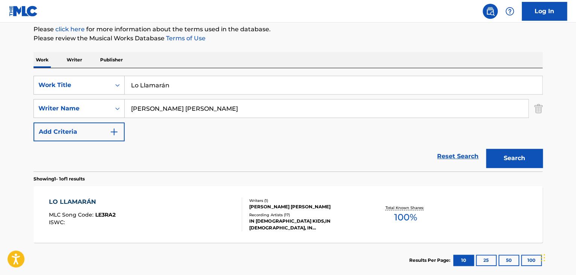
drag, startPoint x: 177, startPoint y: 85, endPoint x: 71, endPoint y: 70, distance: 107.6
click at [75, 73] on div "SearchWithCriteriab9689cfa-dbf7-40b2-9241-908e69099b95 Work Title Lo Llamarán S…" at bounding box center [288, 119] width 509 height 103
paste input "[PERSON_NAME][DEMOGRAPHIC_DATA] en las Alturas"
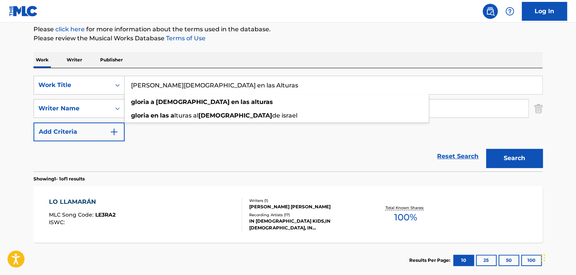
type input "[PERSON_NAME][DEMOGRAPHIC_DATA] en las Alturas"
click at [525, 156] on button "Search" at bounding box center [514, 158] width 57 height 19
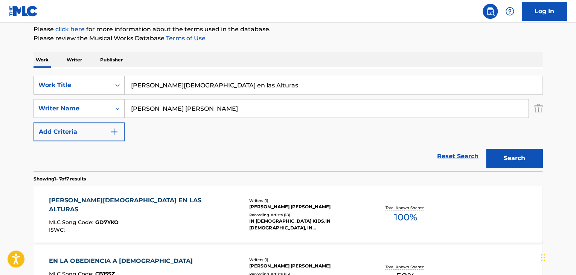
click at [112, 198] on div "[PERSON_NAME][DEMOGRAPHIC_DATA] EN LAS ALTURAS" at bounding box center [142, 205] width 187 height 18
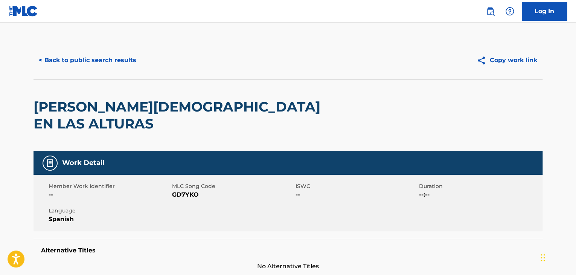
click at [188, 190] on span "GD7YKO" at bounding box center [233, 194] width 122 height 9
click at [187, 190] on span "GD7YKO" at bounding box center [233, 194] width 122 height 9
click at [134, 51] on div "< Back to public search results" at bounding box center [161, 60] width 255 height 19
click at [117, 58] on button "< Back to public search results" at bounding box center [88, 60] width 108 height 19
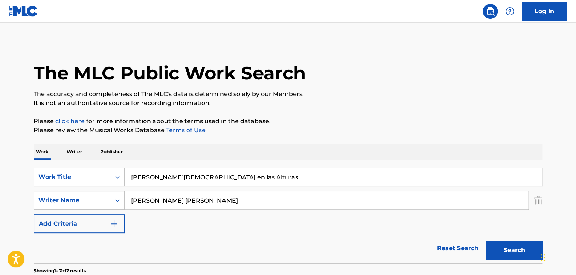
scroll to position [92, 0]
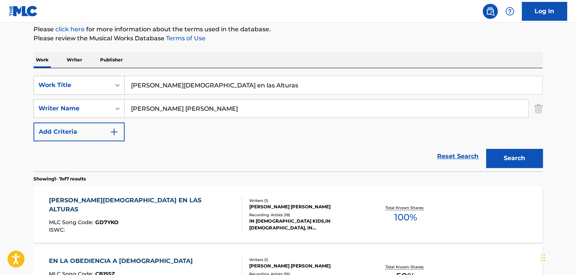
drag, startPoint x: 217, startPoint y: 86, endPoint x: 26, endPoint y: 63, distance: 193.2
paste input "[PERSON_NAME]"
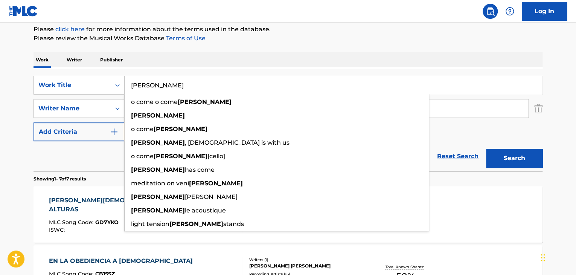
type input "[PERSON_NAME]"
click at [525, 162] on button "Search" at bounding box center [514, 158] width 57 height 19
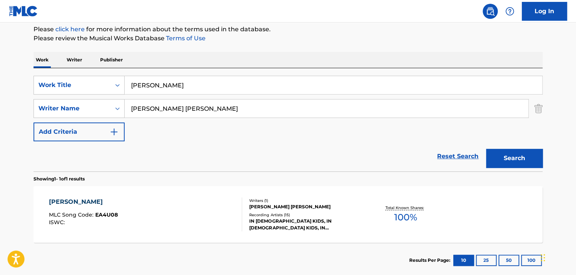
click at [235, 207] on div "[PERSON_NAME] MLC Song Code : EA4U08 ISWC :" at bounding box center [146, 214] width 194 height 34
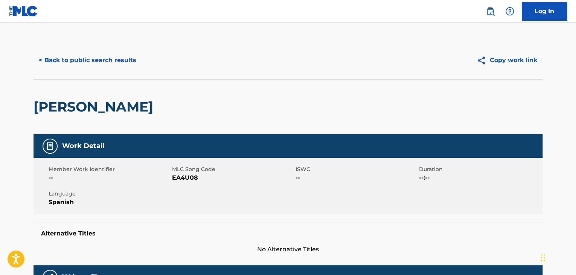
click at [181, 177] on span "EA4U08" at bounding box center [233, 177] width 122 height 9
click at [36, 59] on button "< Back to public search results" at bounding box center [88, 60] width 108 height 19
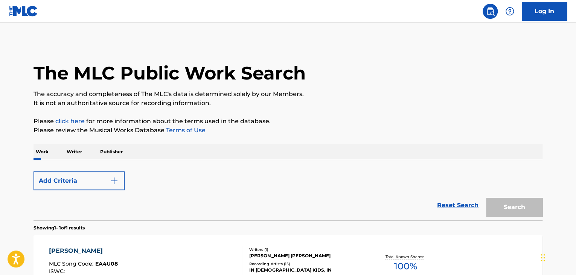
scroll to position [92, 0]
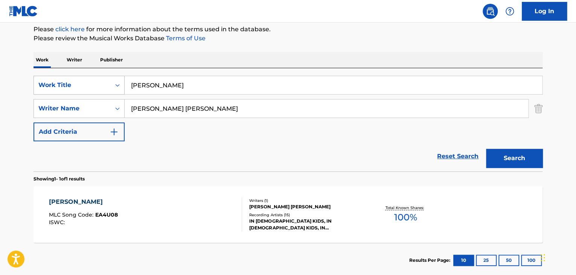
drag, startPoint x: 167, startPoint y: 86, endPoint x: 112, endPoint y: 81, distance: 56.0
click at [113, 79] on div "SearchWithCriteriab9689cfa-dbf7-40b2-9241-908e69099b95 Work Title [PERSON_NAME]" at bounding box center [288, 85] width 509 height 19
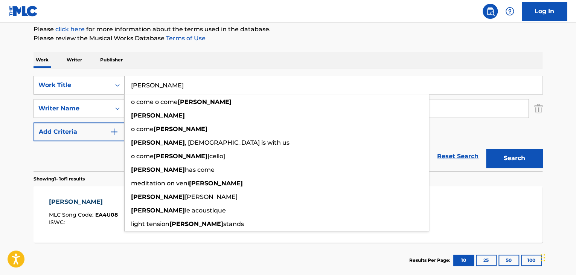
paste input "Venid Adoremos"
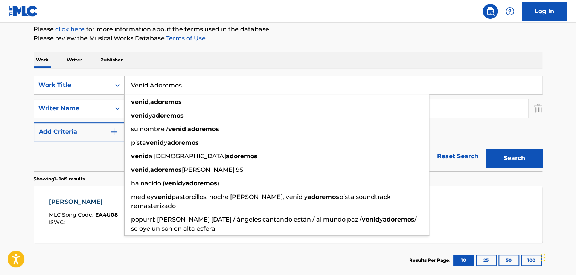
type input "Venid Adoremos"
click at [501, 154] on button "Search" at bounding box center [514, 158] width 57 height 19
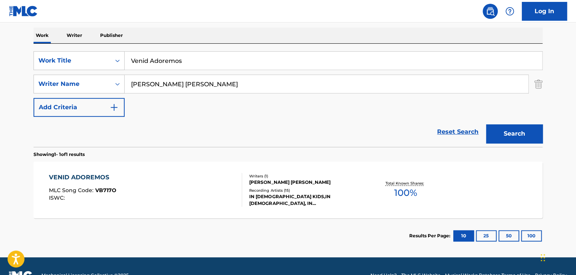
scroll to position [130, 0]
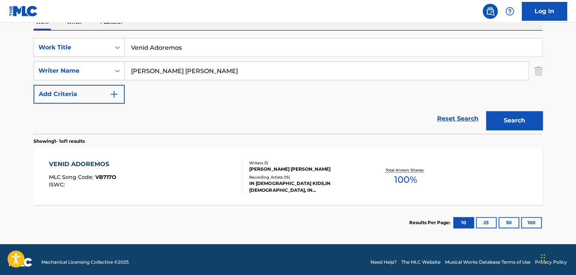
click at [137, 180] on div "VENID ADOREMOS MLC Song Code : VB717O ISWC :" at bounding box center [146, 177] width 194 height 34
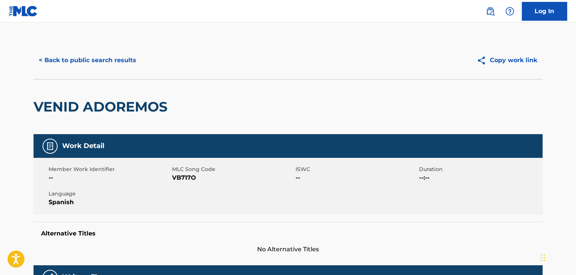
click at [177, 177] on span "VB717O" at bounding box center [233, 177] width 122 height 9
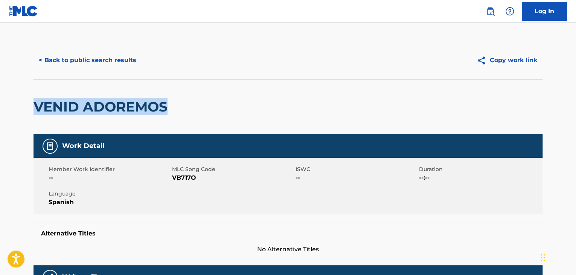
drag, startPoint x: 139, startPoint y: 107, endPoint x: 28, endPoint y: 107, distance: 111.9
click at [47, 55] on button "< Back to public search results" at bounding box center [88, 60] width 108 height 19
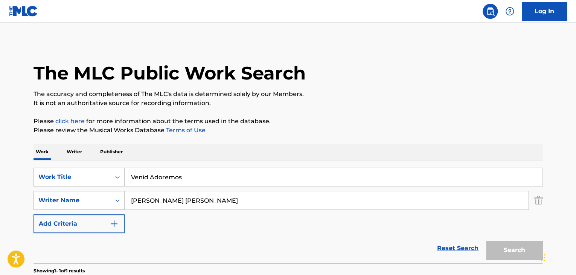
scroll to position [92, 0]
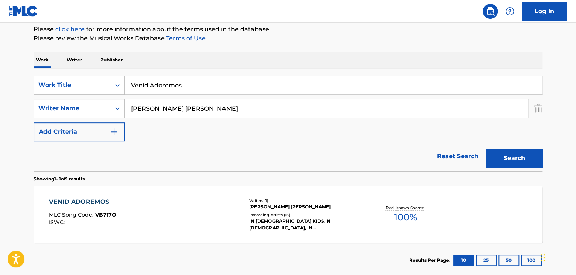
drag, startPoint x: 182, startPoint y: 85, endPoint x: 48, endPoint y: 69, distance: 135.1
click at [37, 66] on div "Work Writer Publisher SearchWithCriteriab9689cfa-dbf7-40b2-9241-908e69099b95 Wo…" at bounding box center [288, 165] width 509 height 226
paste input "Es [DEMOGRAPHIC_DATA] el Señor"
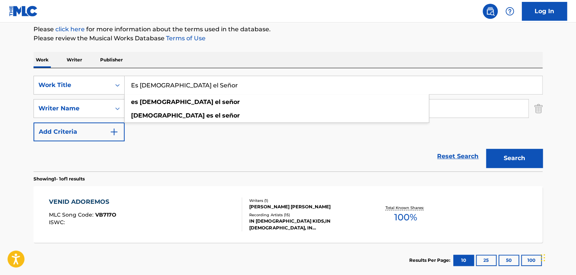
type input "Es [DEMOGRAPHIC_DATA] el Señor"
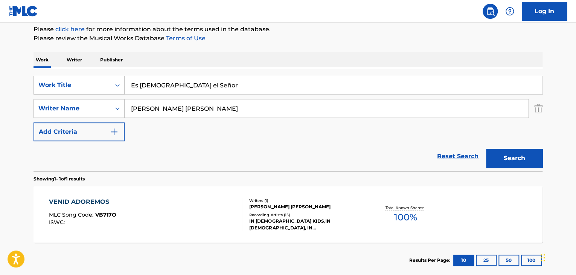
click at [523, 151] on button "Search" at bounding box center [514, 158] width 57 height 19
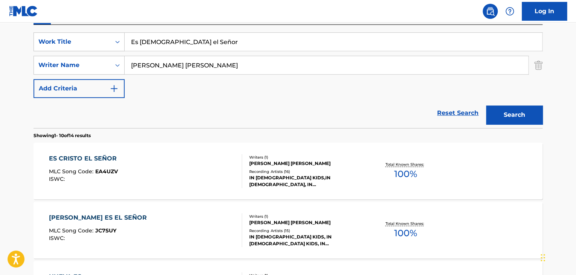
scroll to position [167, 0]
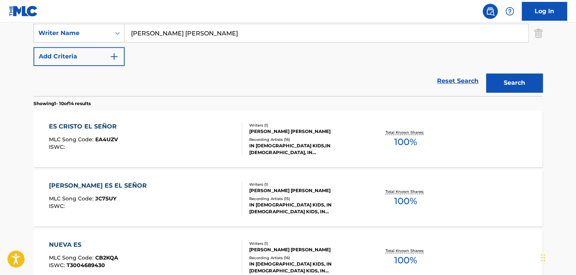
click at [155, 131] on div "ES CRISTO EL SEÑOR MLC Song Code : EA4UZV ISWC :" at bounding box center [146, 139] width 194 height 34
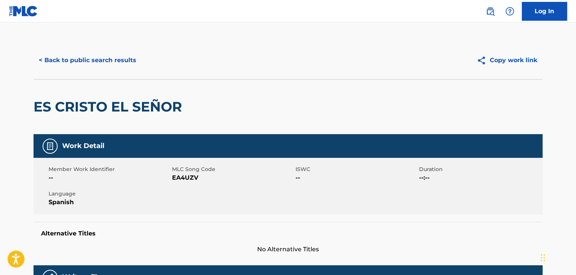
click at [179, 177] on span "EA4UZV" at bounding box center [233, 177] width 122 height 9
drag, startPoint x: 117, startPoint y: 61, endPoint x: 122, endPoint y: 58, distance: 5.9
click at [117, 61] on button "< Back to public search results" at bounding box center [88, 60] width 108 height 19
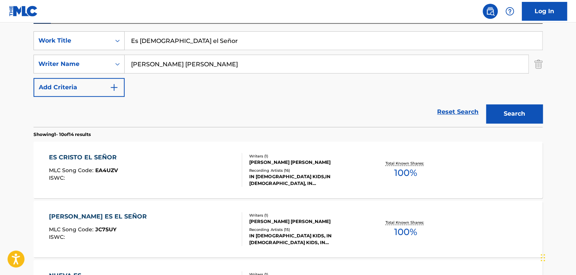
scroll to position [130, 0]
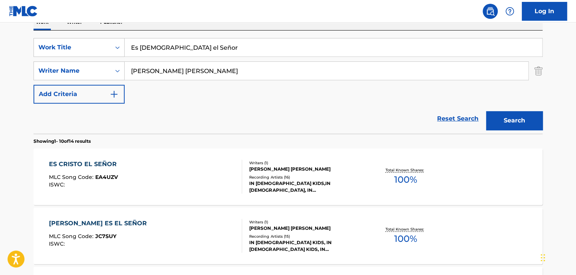
drag, startPoint x: 212, startPoint y: 38, endPoint x: 115, endPoint y: 35, distance: 96.9
click at [120, 34] on div "SearchWithCriteriab9689cfa-dbf7-40b2-9241-908e69099b95 Work Title Es Cristo el …" at bounding box center [288, 82] width 509 height 103
drag, startPoint x: 184, startPoint y: 49, endPoint x: 51, endPoint y: 47, distance: 133.0
click at [51, 46] on div "SearchWithCriteriab9689cfa-dbf7-40b2-9241-908e69099b95 Work Title Es Cristo el …" at bounding box center [288, 47] width 509 height 19
paste input "Lo Llamarán"
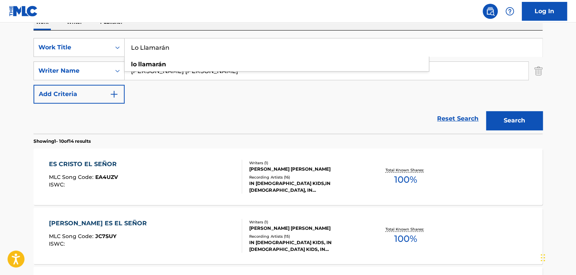
type input "Lo Llamarán"
click at [527, 118] on button "Search" at bounding box center [514, 120] width 57 height 19
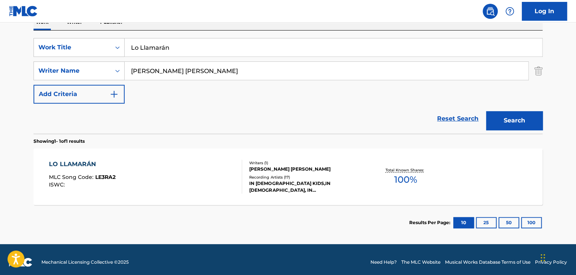
click at [95, 175] on span "LE3RA2" at bounding box center [105, 177] width 20 height 7
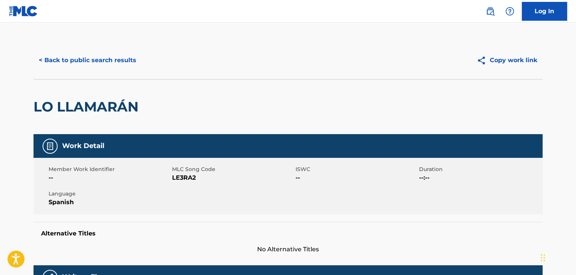
click at [185, 177] on span "LE3RA2" at bounding box center [233, 177] width 122 height 9
click at [114, 63] on button "< Back to public search results" at bounding box center [88, 60] width 108 height 19
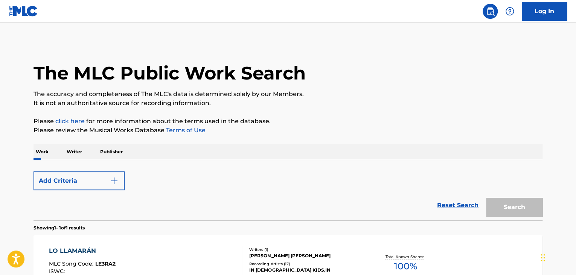
scroll to position [92, 0]
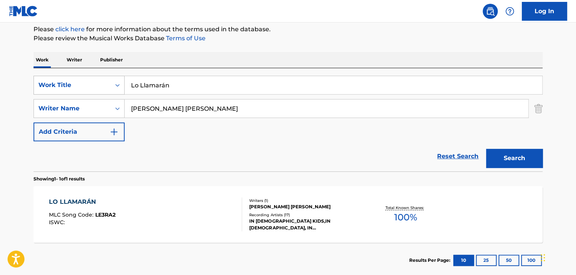
drag, startPoint x: 142, startPoint y: 83, endPoint x: 72, endPoint y: 85, distance: 70.1
click at [75, 82] on div "SearchWithCriteriab9689cfa-dbf7-40b2-9241-908e69099b95 Work Title Lo Llamarán" at bounding box center [288, 85] width 509 height 19
paste input "El [PERSON_NAME] Más Grande"
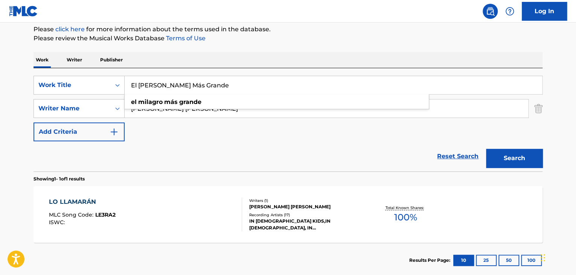
type input "El [PERSON_NAME] Más Grande"
click at [500, 162] on button "Search" at bounding box center [514, 158] width 57 height 19
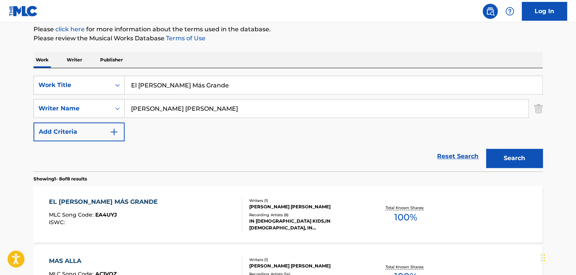
click at [158, 207] on div "EL [PERSON_NAME] MÁS GRANDE MLC Song Code : EA4UYJ ISWC :" at bounding box center [146, 214] width 194 height 34
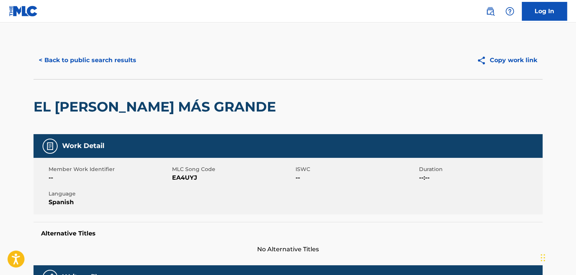
click at [173, 178] on span "EA4UYJ" at bounding box center [233, 177] width 122 height 9
click at [140, 62] on div "< Back to public search results" at bounding box center [161, 60] width 255 height 19
click at [128, 60] on button "< Back to public search results" at bounding box center [88, 60] width 108 height 19
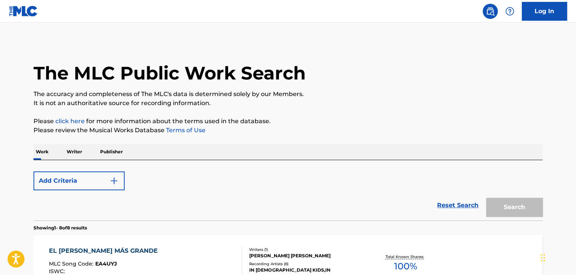
scroll to position [92, 0]
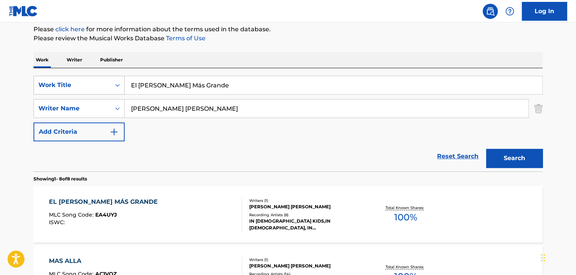
drag, startPoint x: 211, startPoint y: 88, endPoint x: 95, endPoint y: 82, distance: 115.8
click at [96, 82] on div "SearchWithCriteriab9689cfa-dbf7-40b2-9241-908e69099b95 Work Title El [PERSON_NA…" at bounding box center [288, 85] width 509 height 19
paste input "La [DATE] es [DEMOGRAPHIC_DATA]"
type input "La [DATE] es [DEMOGRAPHIC_DATA]"
click at [497, 155] on button "Search" at bounding box center [514, 158] width 57 height 19
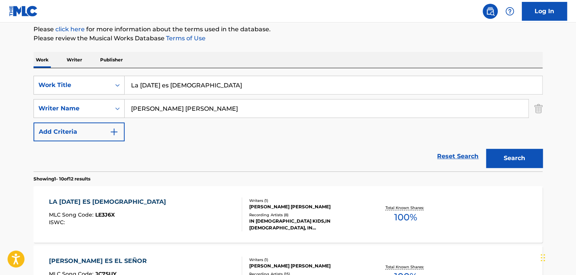
click at [107, 208] on div "LA [DATE] ES [DEMOGRAPHIC_DATA] MLC Song Code : LE3J6X ISWC :" at bounding box center [109, 214] width 121 height 34
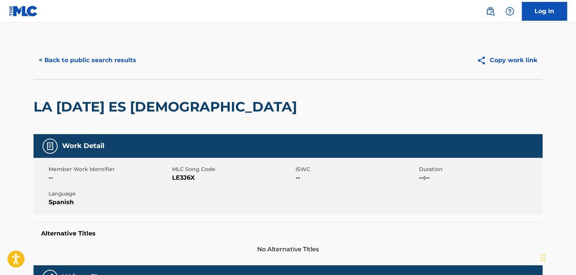
click at [181, 179] on span "LE3J6X" at bounding box center [233, 177] width 122 height 9
click at [86, 62] on button "< Back to public search results" at bounding box center [88, 60] width 108 height 19
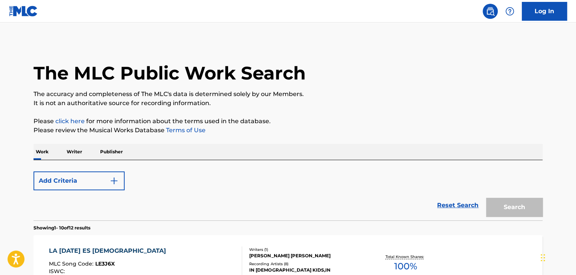
scroll to position [92, 0]
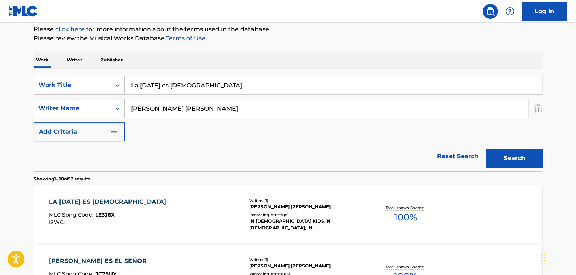
drag, startPoint x: 194, startPoint y: 83, endPoint x: 96, endPoint y: 68, distance: 99.1
paste input "Te Amo"
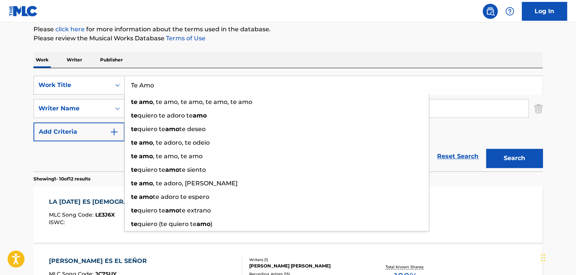
type input "Te Amo"
click at [512, 161] on button "Search" at bounding box center [514, 158] width 57 height 19
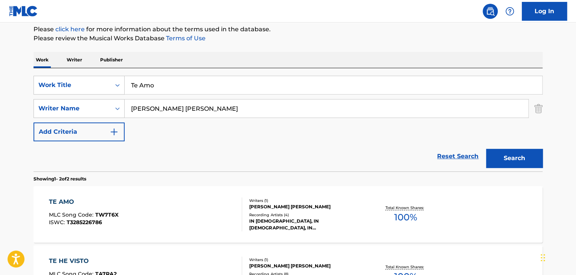
click at [178, 225] on div "TE AMO MLC Song Code : TW7T6X ISWC : T3285226786" at bounding box center [146, 214] width 194 height 34
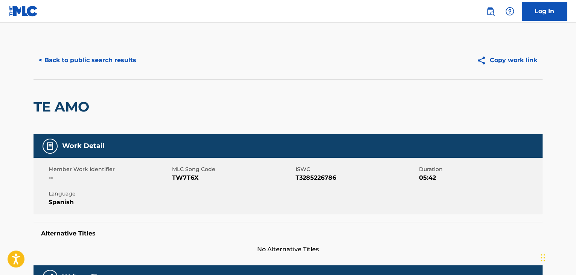
click at [185, 177] on span "TW7T6X" at bounding box center [233, 177] width 122 height 9
click at [103, 57] on button "< Back to public search results" at bounding box center [88, 60] width 108 height 19
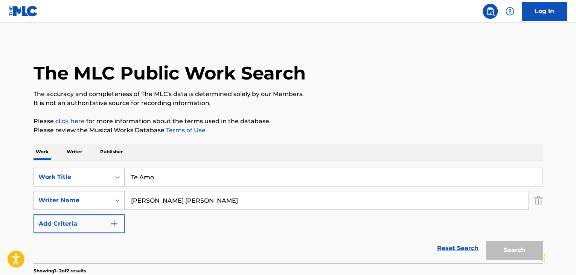
scroll to position [92, 0]
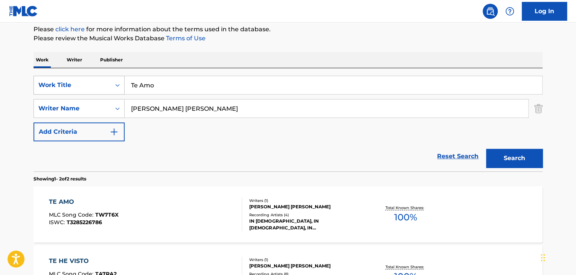
drag, startPoint x: 163, startPoint y: 78, endPoint x: 65, endPoint y: 80, distance: 97.6
click at [68, 80] on div "SearchWithCriteriab9689cfa-dbf7-40b2-9241-908e69099b95 Work Title Te Amo" at bounding box center [288, 85] width 509 height 19
paste input "Live Hope"
type input "Live Hope"
click at [486, 149] on button "Search" at bounding box center [514, 158] width 57 height 19
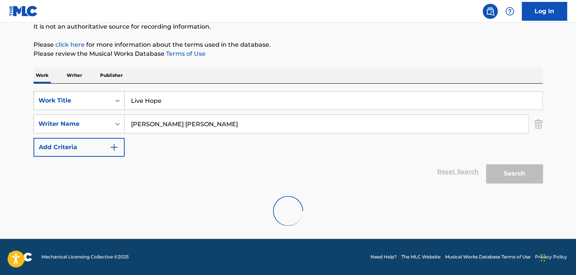
scroll to position [76, 0]
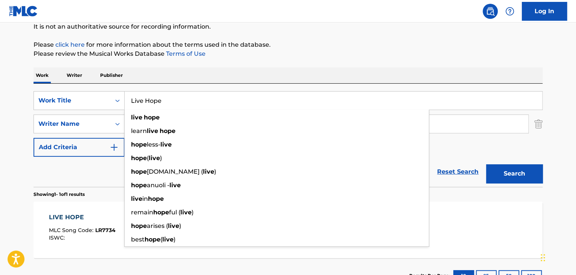
click at [514, 174] on button "Search" at bounding box center [514, 173] width 57 height 19
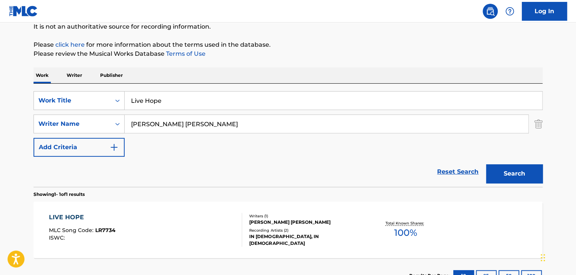
click at [156, 218] on div "LIVE HOPE MLC Song Code : LR7734 ISWC :" at bounding box center [146, 230] width 194 height 34
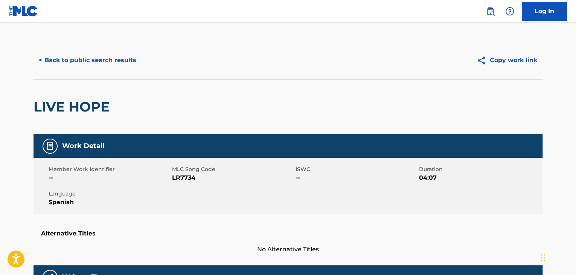
click at [181, 176] on span "LR7734" at bounding box center [233, 177] width 122 height 9
click at [112, 57] on button "< Back to public search results" at bounding box center [88, 60] width 108 height 19
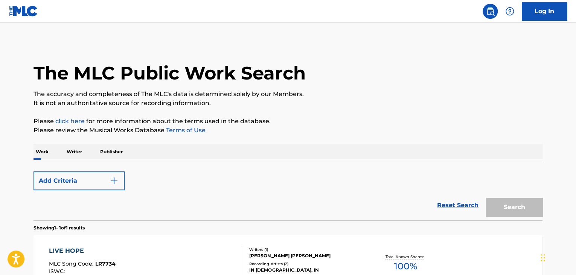
scroll to position [76, 0]
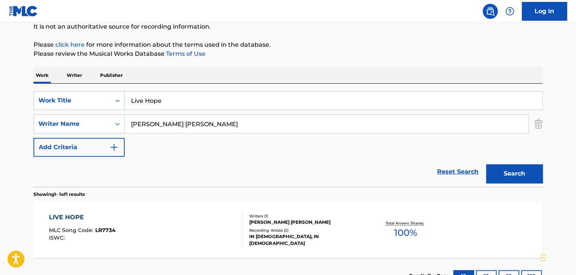
drag, startPoint x: 170, startPoint y: 96, endPoint x: 17, endPoint y: 116, distance: 154.3
click at [15, 98] on main "The MLC Public Work Search The accuracy and completeness of The MLC's data is d…" at bounding box center [288, 121] width 576 height 351
paste input "Una Cosa Hago"
type input "Una Cosa Hago"
click at [497, 172] on button "Search" at bounding box center [514, 173] width 57 height 19
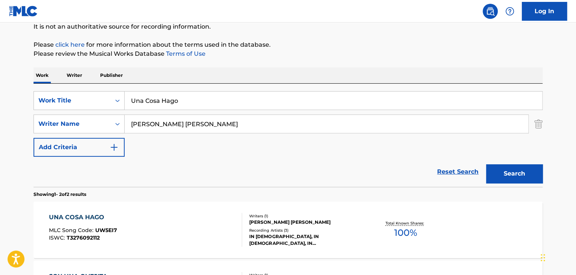
click at [149, 217] on div "UNA COSA HAGO MLC Song Code : UW5EI7 ISWC : T3276092112" at bounding box center [146, 230] width 194 height 34
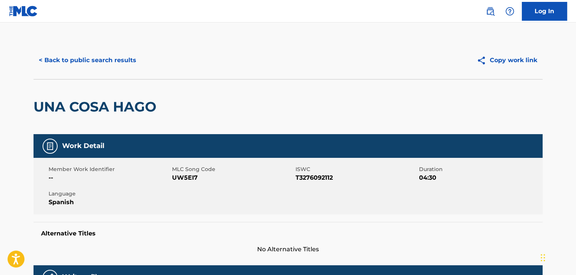
click at [184, 178] on span "UW5EI7" at bounding box center [233, 177] width 122 height 9
click at [112, 58] on button "< Back to public search results" at bounding box center [88, 60] width 108 height 19
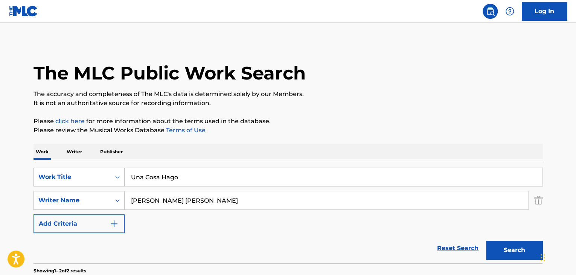
scroll to position [76, 0]
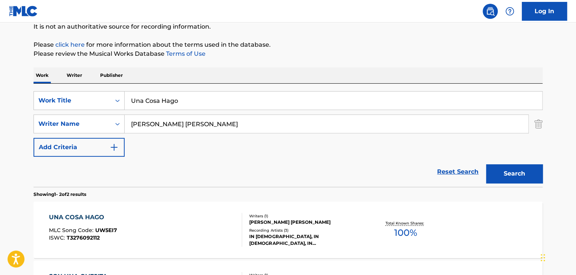
drag, startPoint x: 186, startPoint y: 105, endPoint x: 79, endPoint y: 110, distance: 106.4
click at [86, 111] on div "SearchWithCriteriab9689cfa-dbf7-40b2-9241-908e69099b95 Work Title Una Cosa Hago…" at bounding box center [288, 124] width 509 height 66
paste input "SIGO ESPERANDOTE"
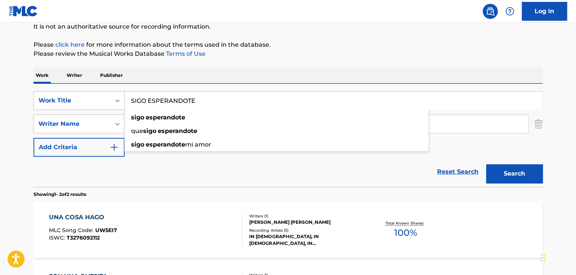
type input "SIGO ESPERANDOTE"
click at [527, 180] on button "Search" at bounding box center [514, 173] width 57 height 19
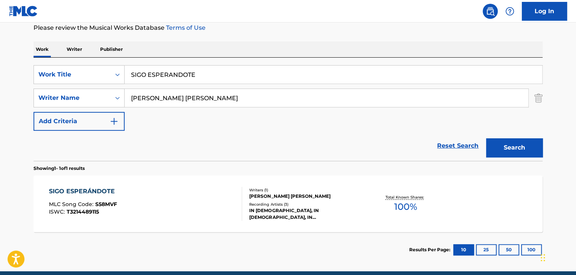
scroll to position [114, 0]
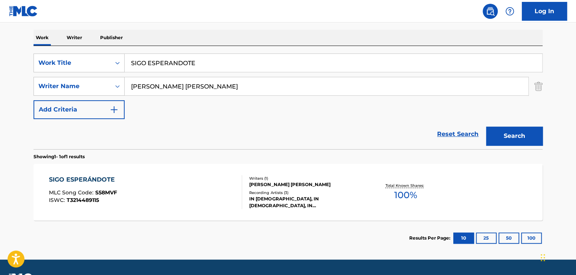
click at [83, 182] on div "SIGO ESPERÁNDOTE" at bounding box center [84, 179] width 70 height 9
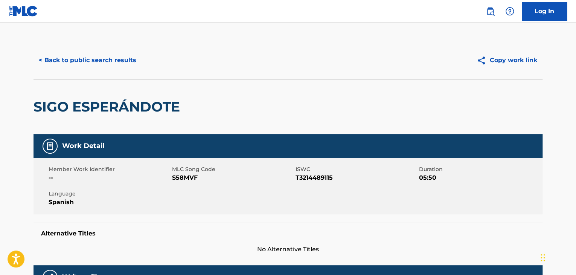
click at [192, 179] on span "S58MVF" at bounding box center [233, 177] width 122 height 9
click at [84, 63] on button "< Back to public search results" at bounding box center [88, 60] width 108 height 19
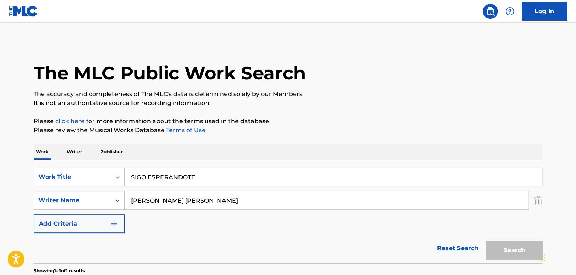
scroll to position [92, 0]
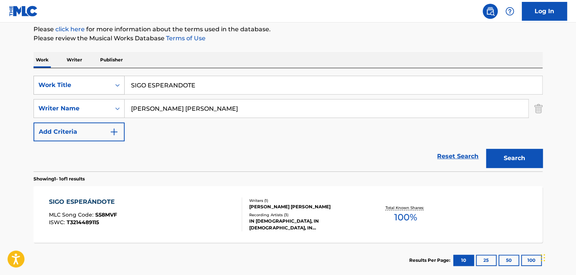
drag, startPoint x: 126, startPoint y: 84, endPoint x: 38, endPoint y: 86, distance: 87.8
click at [40, 86] on div "SearchWithCriteriab9689cfa-dbf7-40b2-9241-908e69099b95 Work Title SIGO ESPERAND…" at bounding box center [288, 85] width 509 height 19
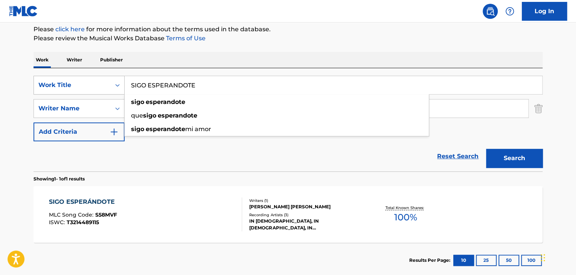
paste input "Así Paso Mis [PERSON_NAME]"
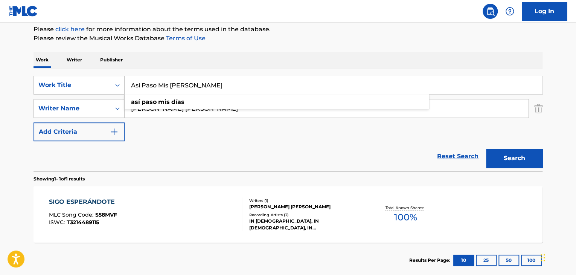
type input "Así Paso Mis [PERSON_NAME]"
click at [524, 159] on button "Search" at bounding box center [514, 158] width 57 height 19
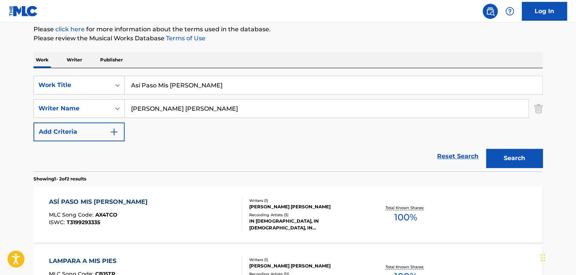
click at [124, 214] on div "ASÍ PASO MIS [PERSON_NAME] MLC Song Code : AX4TCO ISWC : T3199293335" at bounding box center [146, 214] width 194 height 34
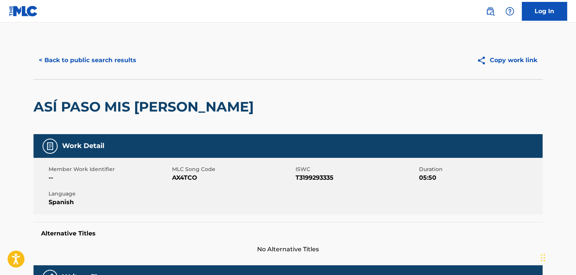
click at [182, 178] on span "AX4TCO" at bounding box center [233, 177] width 122 height 9
